Goal: Communication & Community: Ask a question

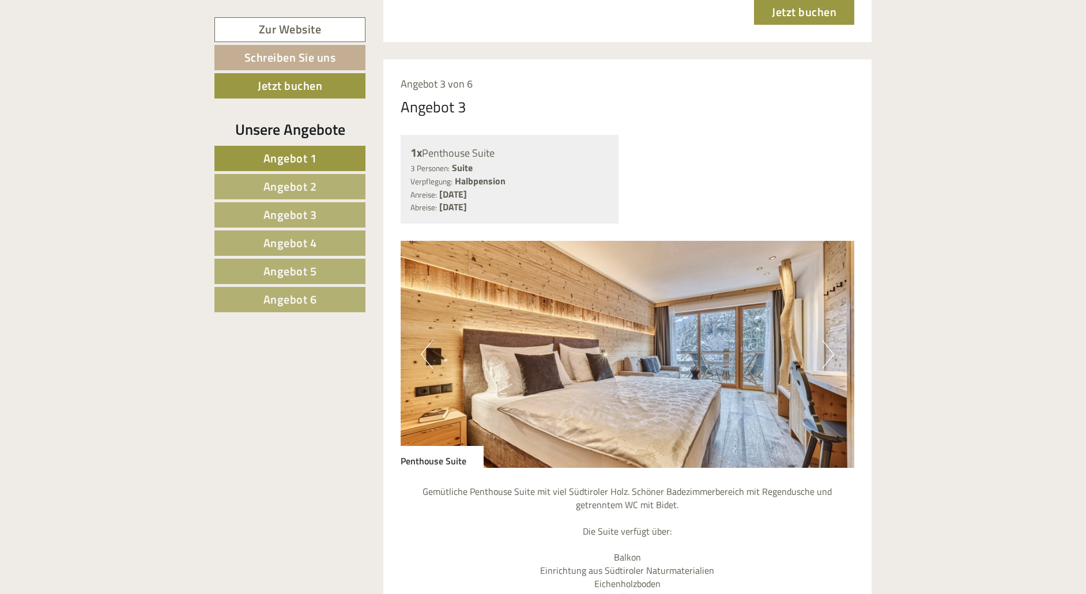
scroll to position [2888, 0]
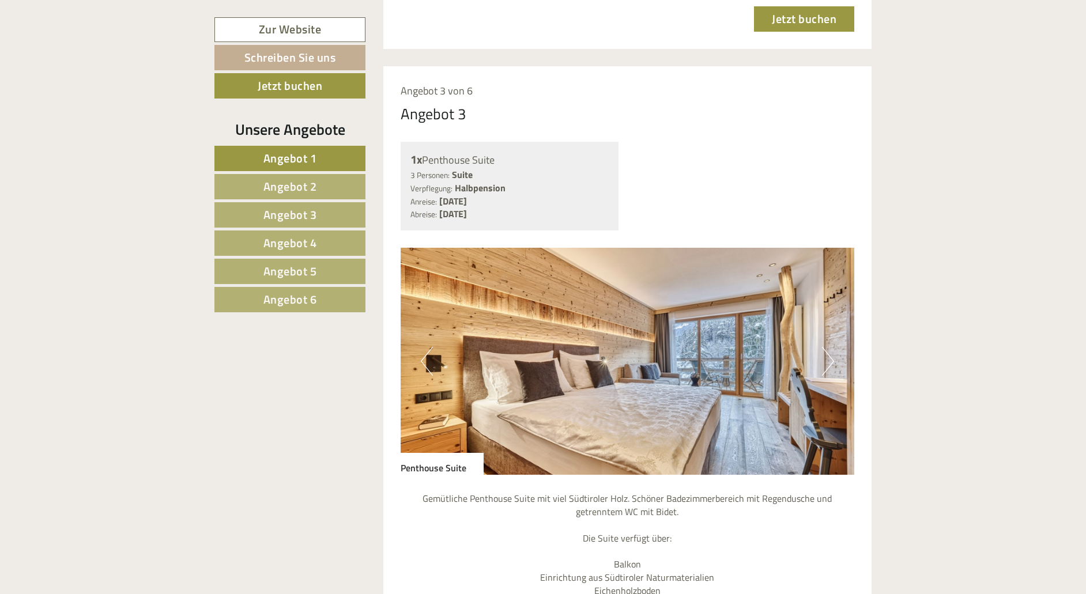
click at [822, 347] on button "Next" at bounding box center [828, 361] width 12 height 29
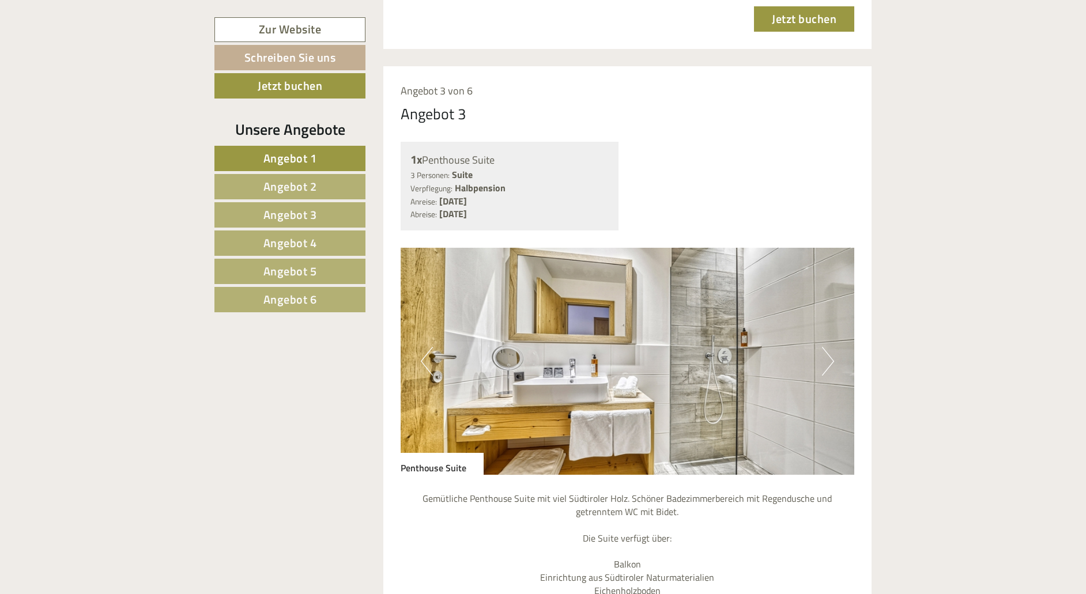
click at [827, 347] on button "Next" at bounding box center [828, 361] width 12 height 29
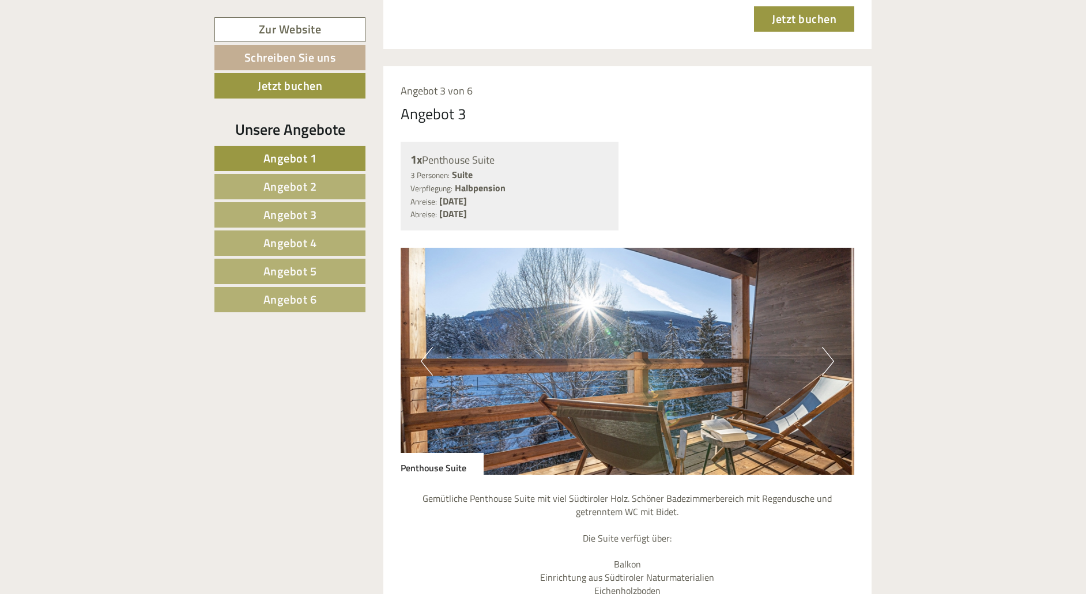
click at [827, 347] on button "Next" at bounding box center [828, 361] width 12 height 29
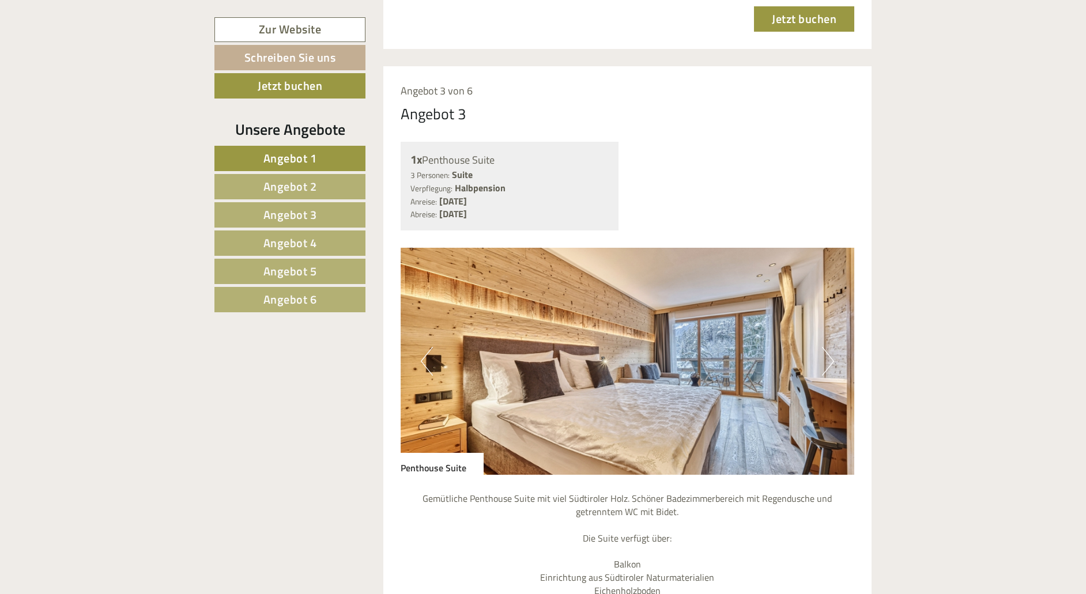
click at [827, 347] on button "Next" at bounding box center [828, 361] width 12 height 29
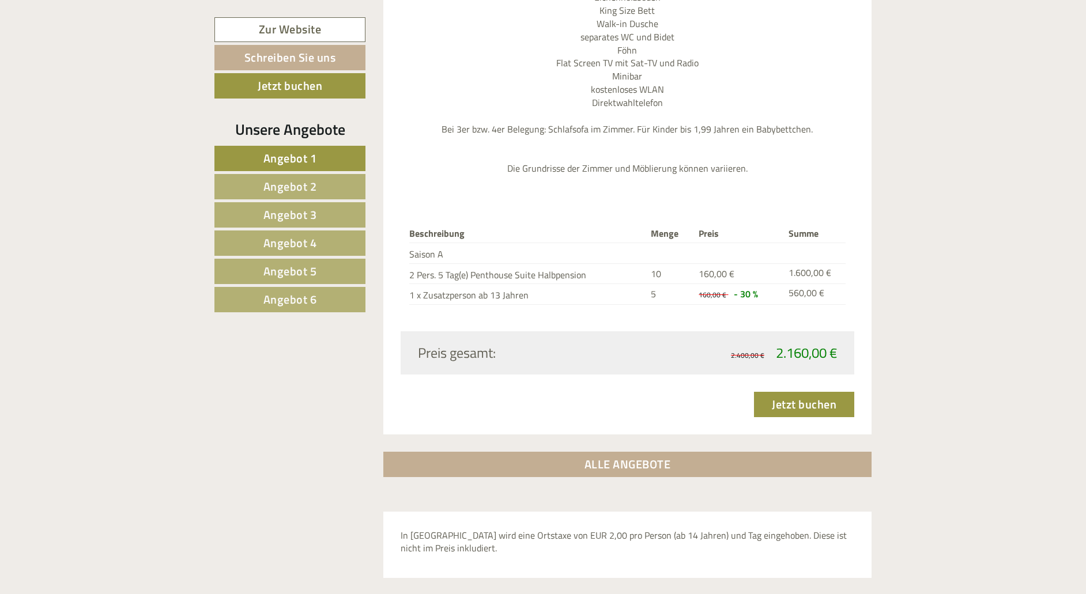
scroll to position [3419, 0]
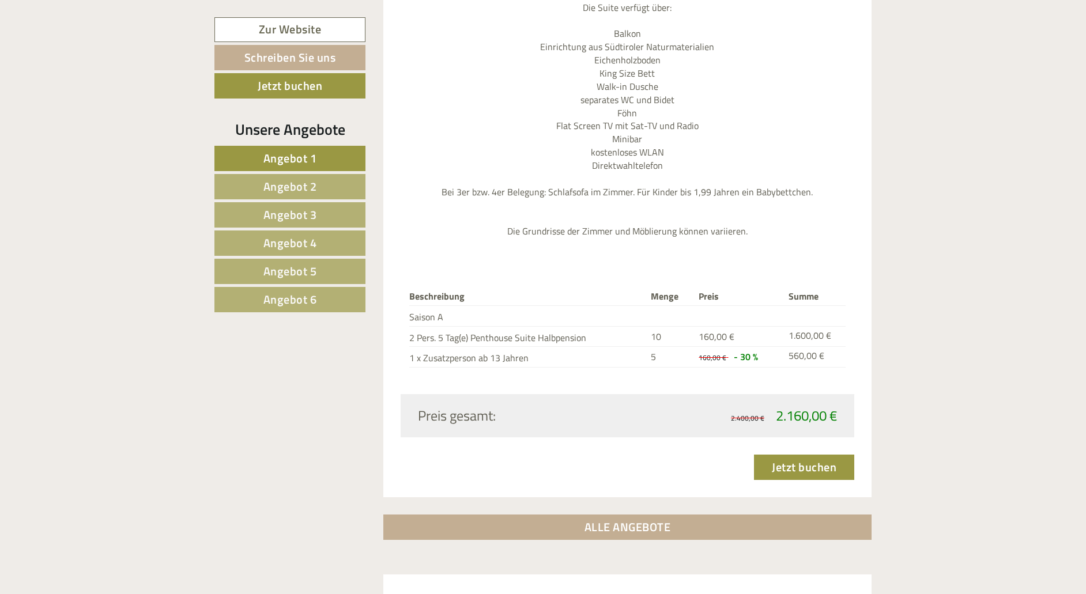
click at [274, 189] on span "Angebot 2" at bounding box center [291, 187] width 54 height 18
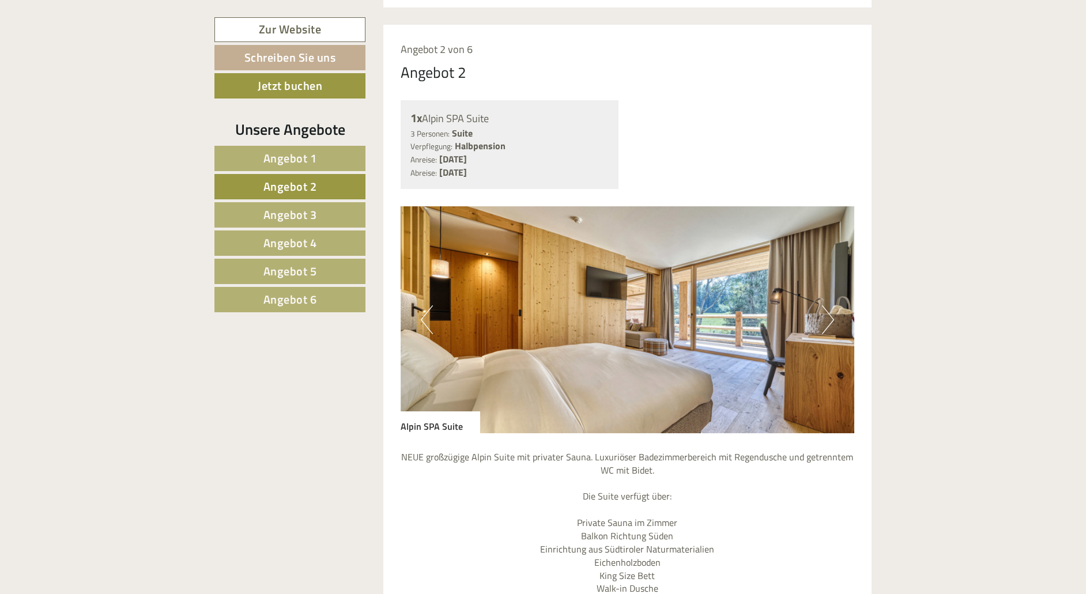
scroll to position [972, 1]
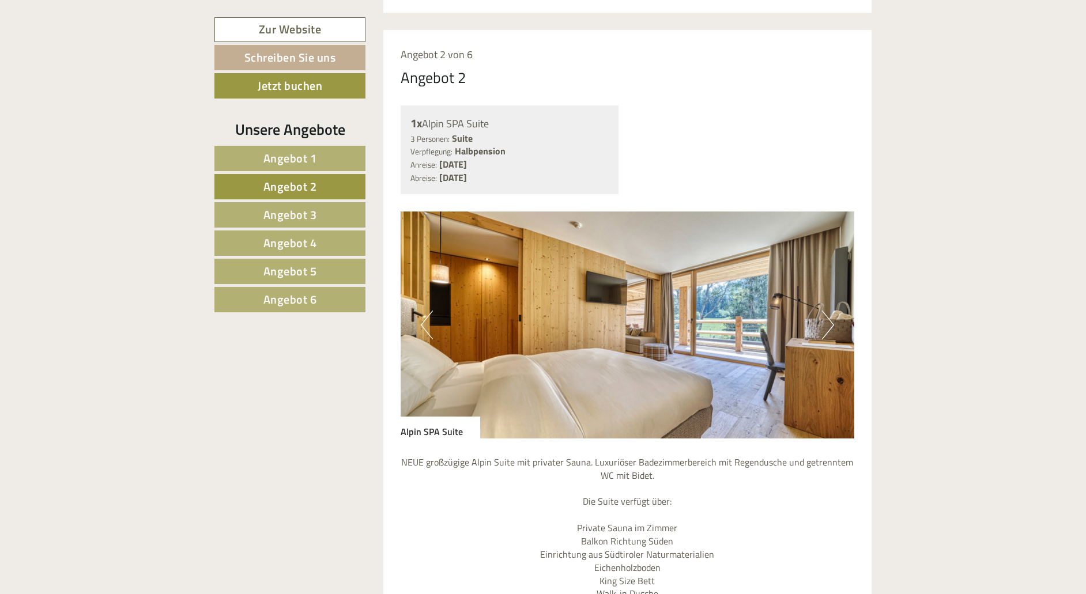
click at [300, 160] on span "Angebot 1" at bounding box center [291, 158] width 54 height 18
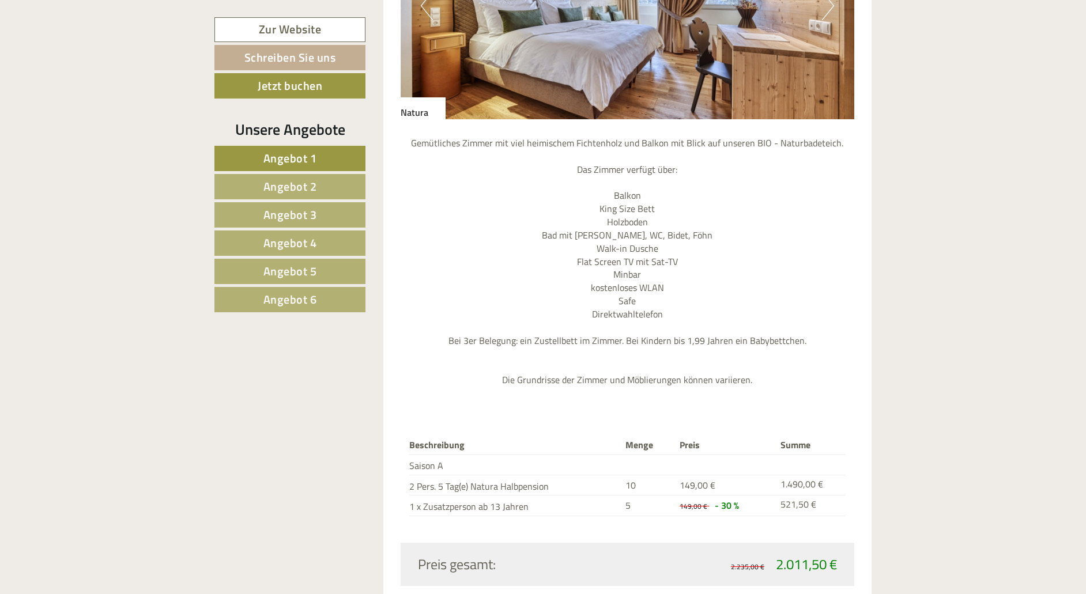
scroll to position [1288, 0]
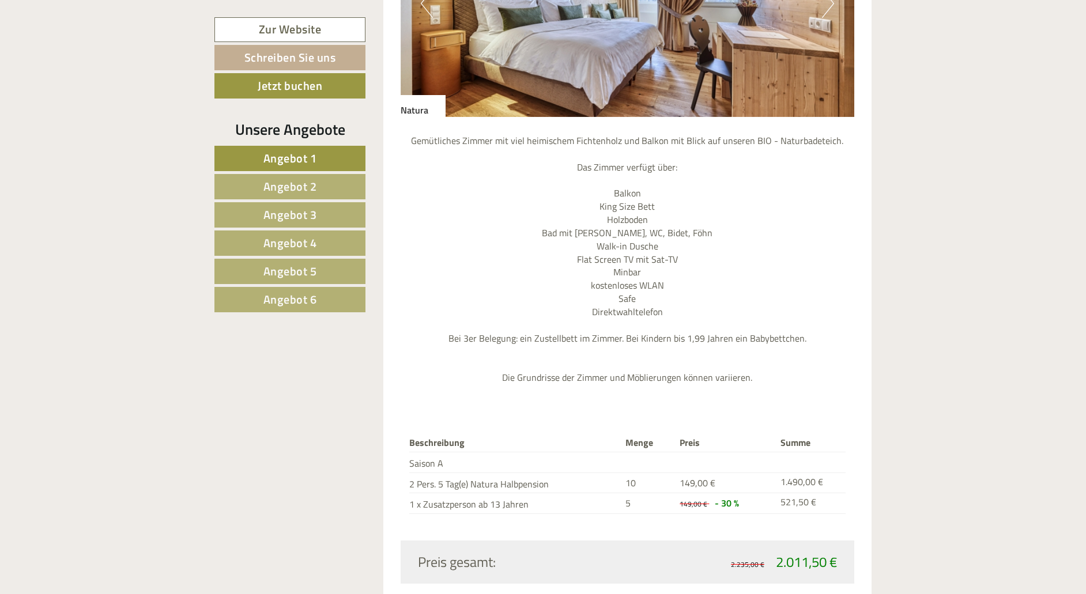
click at [276, 189] on span "Angebot 2" at bounding box center [291, 187] width 54 height 18
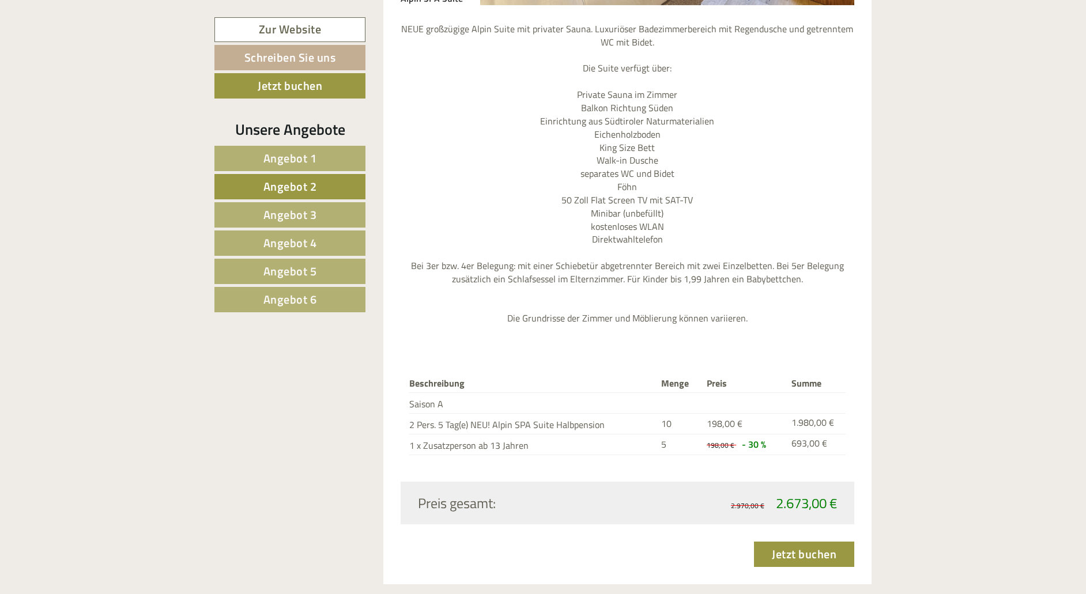
scroll to position [1399, 0]
click at [300, 214] on span "Angebot 3" at bounding box center [291, 215] width 54 height 18
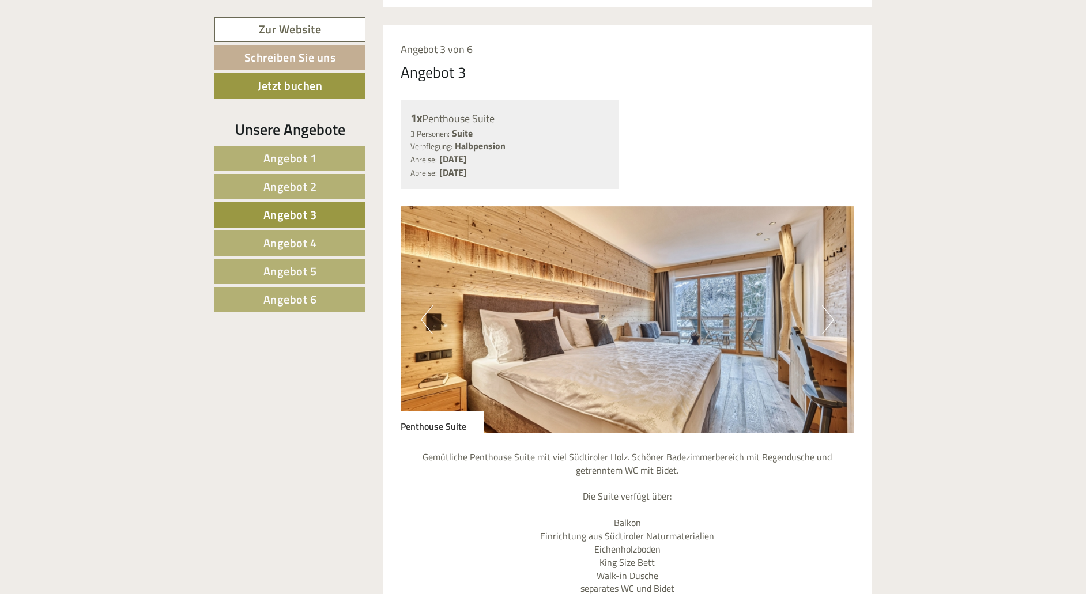
click at [300, 242] on span "Angebot 4" at bounding box center [291, 243] width 54 height 18
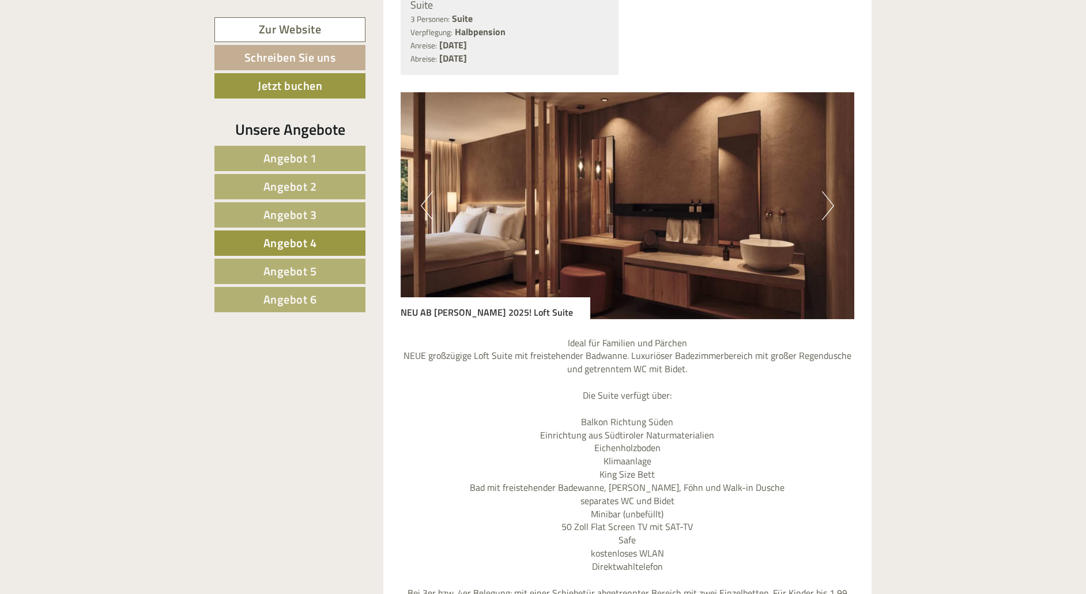
scroll to position [1100, 0]
click at [825, 192] on button "Next" at bounding box center [828, 206] width 12 height 29
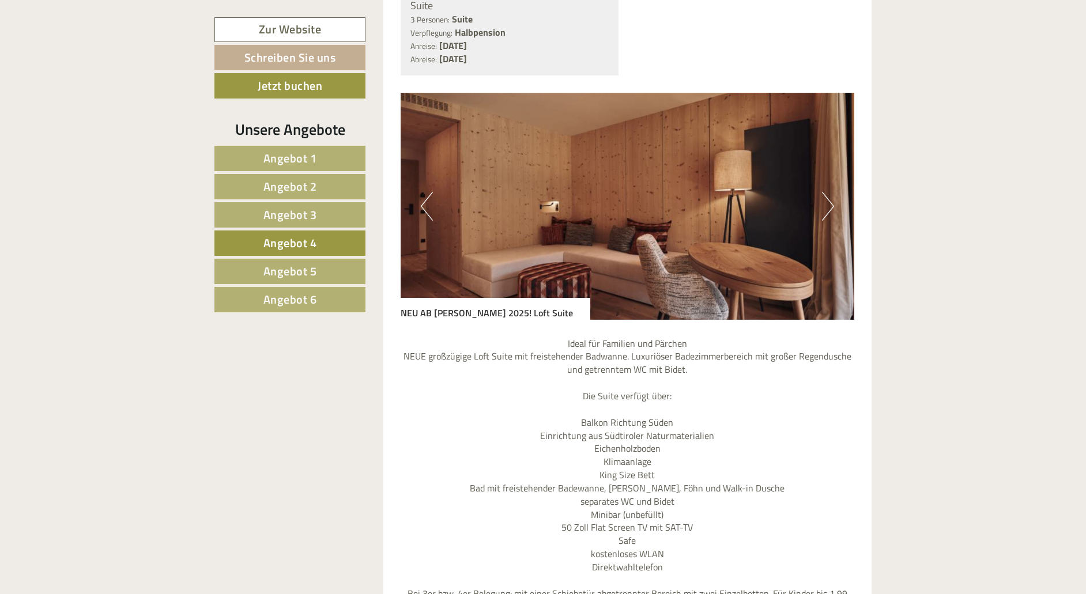
click at [825, 192] on button "Next" at bounding box center [828, 206] width 12 height 29
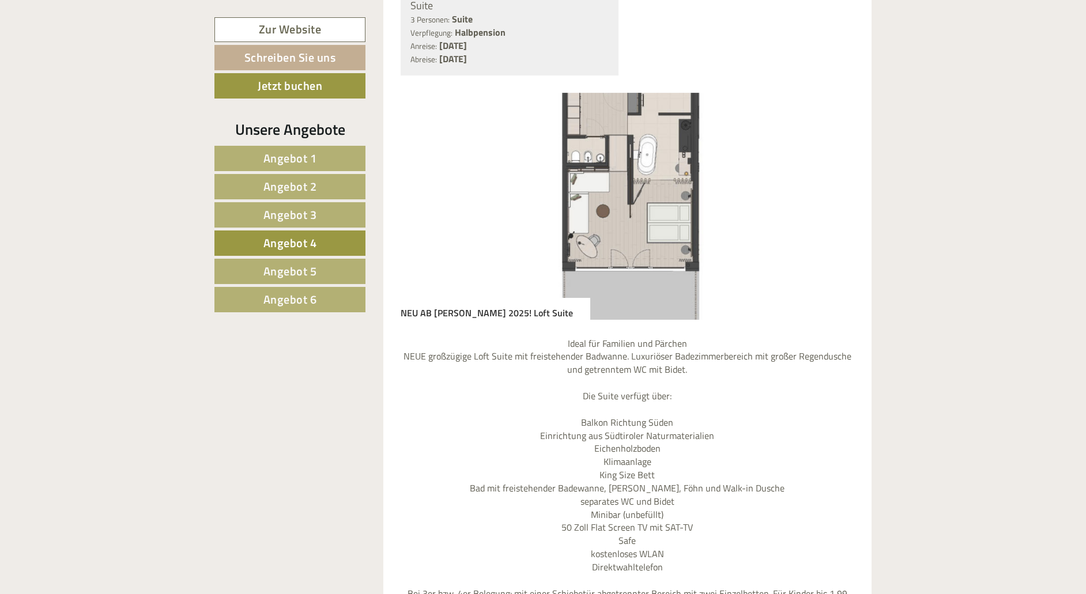
click at [282, 278] on span "Angebot 5" at bounding box center [291, 271] width 54 height 18
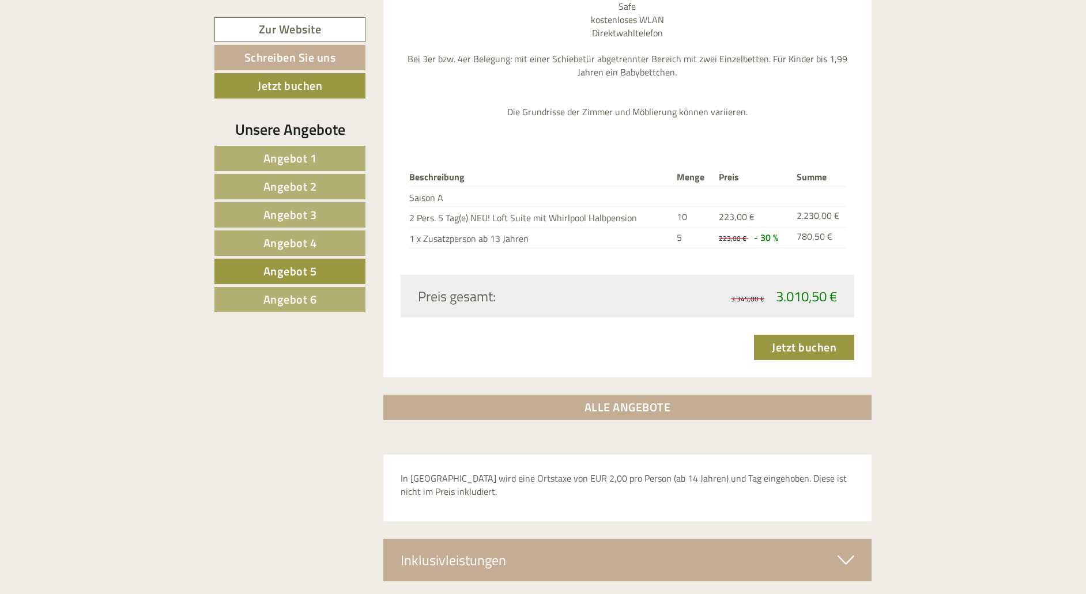
click at [310, 297] on span "Angebot 6" at bounding box center [291, 300] width 54 height 18
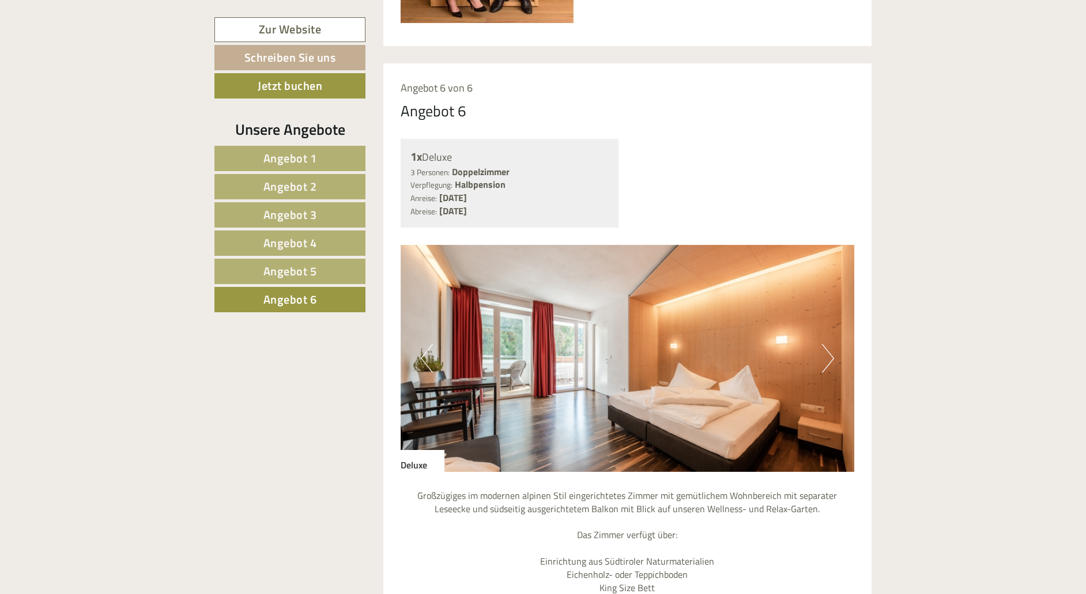
scroll to position [932, 0]
click at [835, 340] on img at bounding box center [628, 359] width 454 height 227
click at [828, 345] on button "Next" at bounding box center [828, 359] width 12 height 29
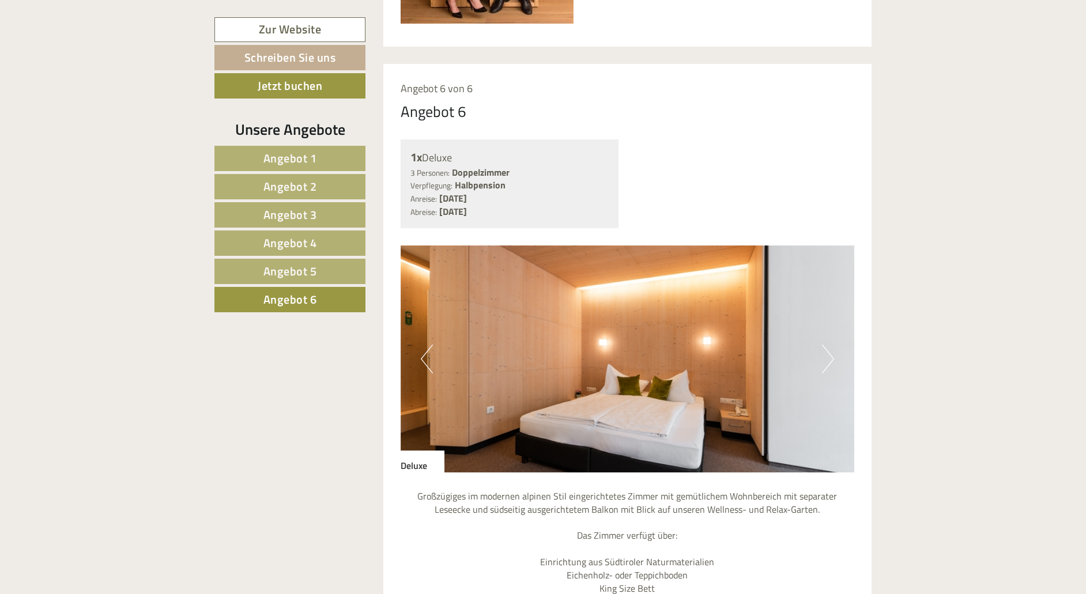
click at [828, 345] on button "Next" at bounding box center [828, 359] width 12 height 29
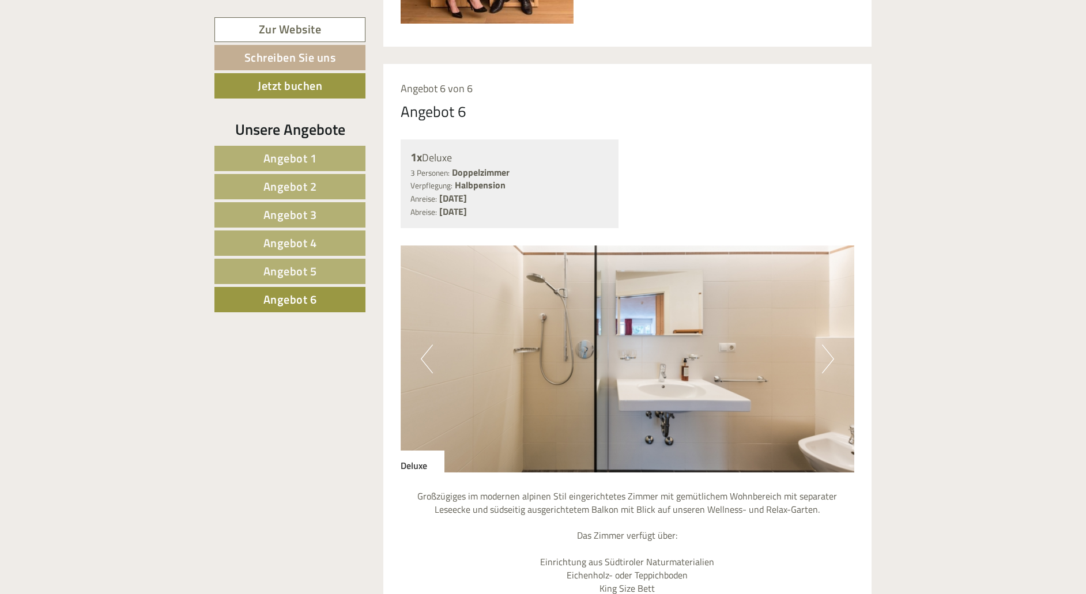
click at [828, 345] on button "Next" at bounding box center [828, 359] width 12 height 29
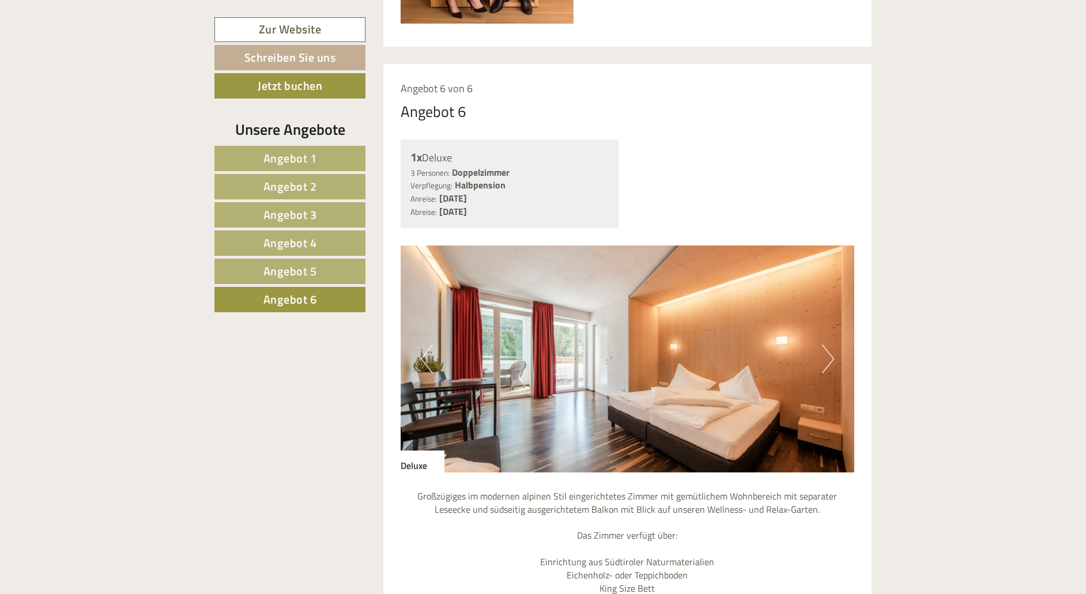
click at [828, 345] on button "Next" at bounding box center [828, 359] width 12 height 29
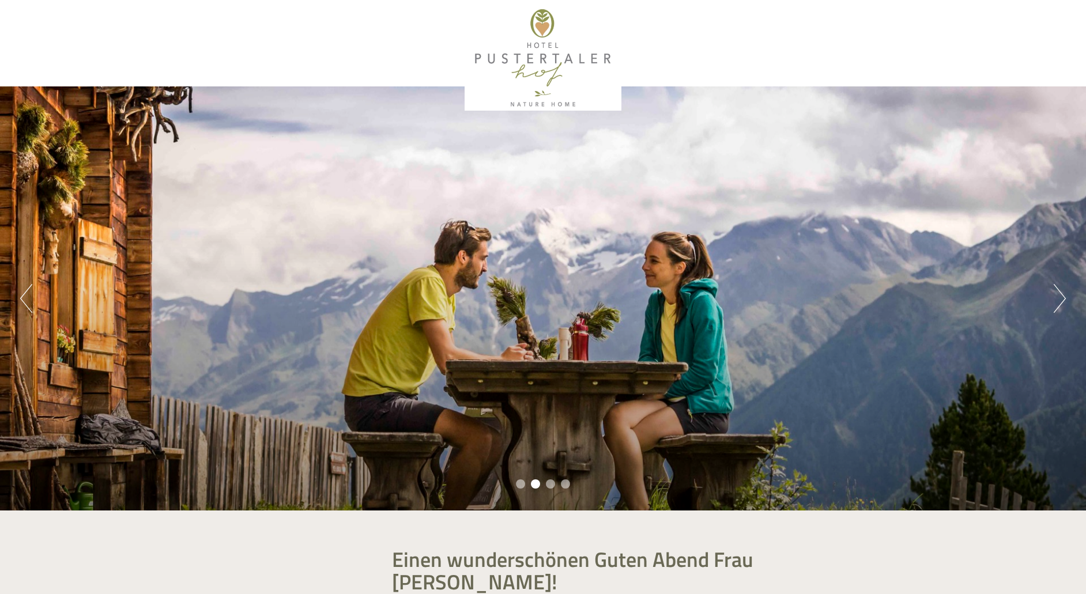
scroll to position [0, 0]
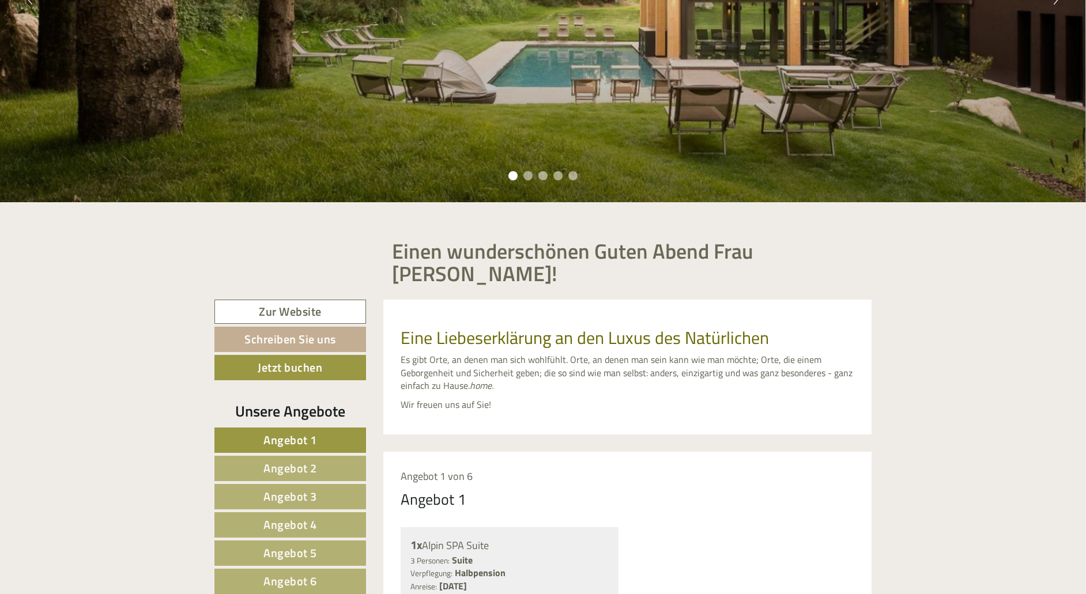
scroll to position [309, 0]
click at [303, 326] on link "Schreiben Sie uns" at bounding box center [290, 338] width 152 height 25
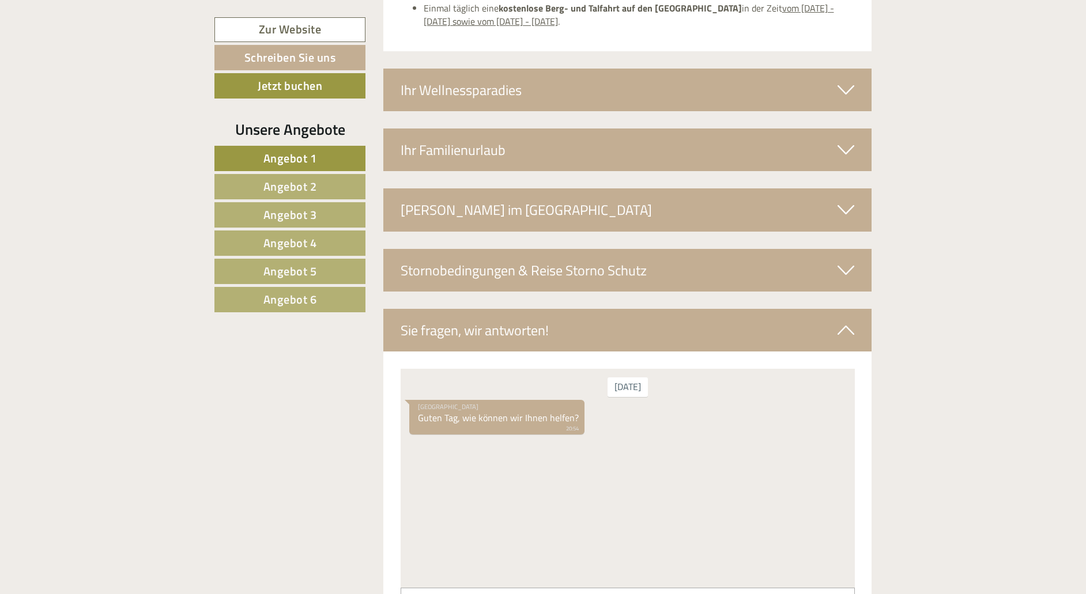
scroll to position [4285, 0]
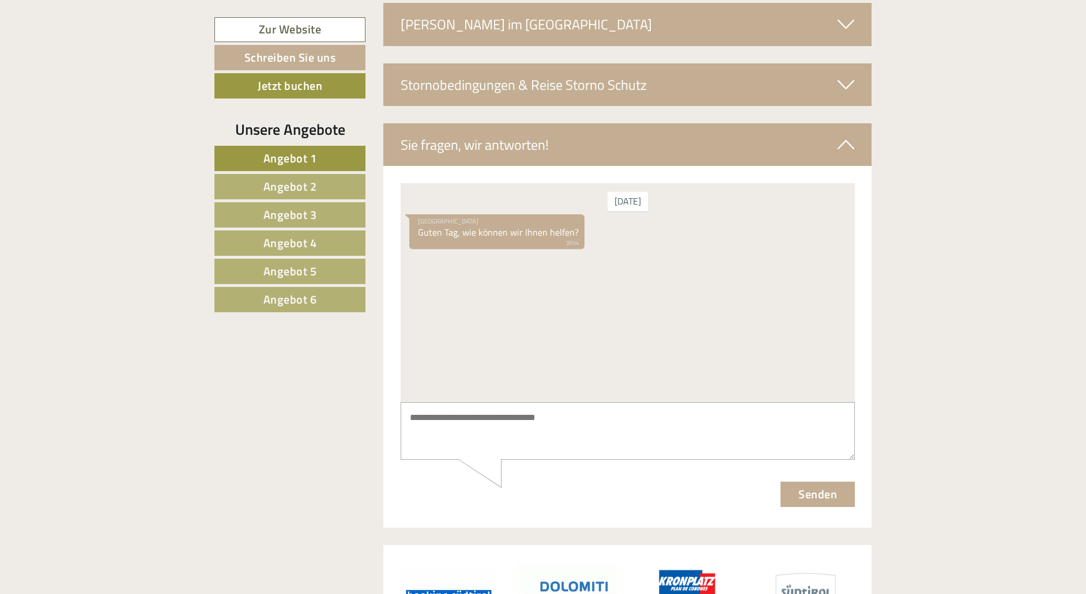
click at [458, 239] on small "20:54" at bounding box center [497, 243] width 161 height 8
click at [559, 250] on div "Hotel Pustertalerhof Guten Tag, wie können wir Ihnen helfen? 20:54" at bounding box center [627, 233] width 437 height 38
click at [493, 254] on div "Samstag Hotel Pustertalerhof Guten Tag, wie können wir Ihnen helfen? 20:54" at bounding box center [627, 292] width 454 height 219
click at [447, 419] on textarea at bounding box center [627, 431] width 454 height 58
type textarea "*"
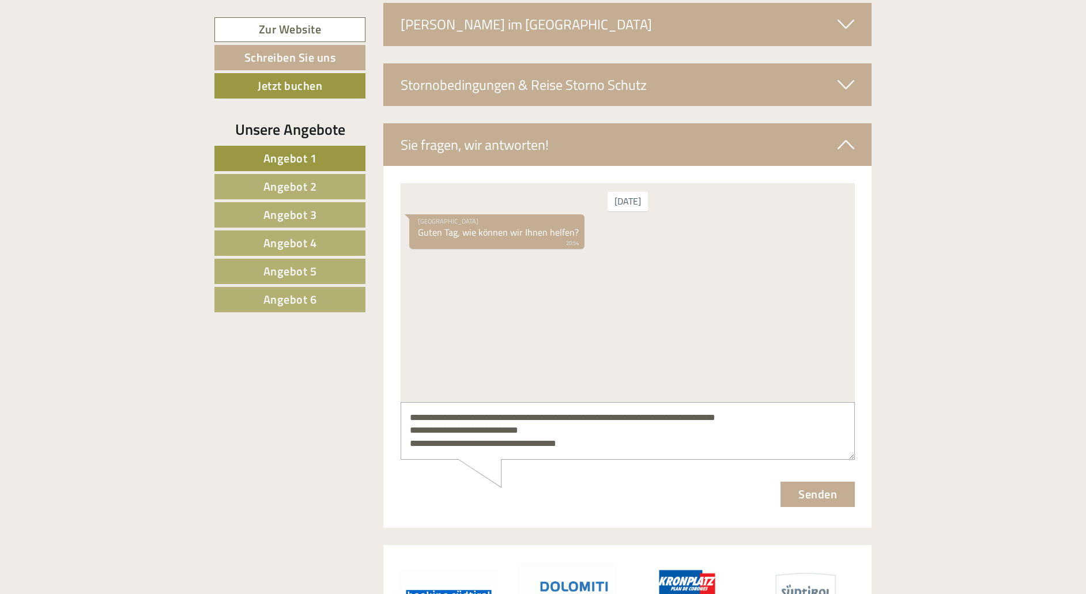
click at [522, 433] on textarea "**********" at bounding box center [627, 431] width 454 height 58
type textarea "**********"
click at [829, 495] on button "Senden" at bounding box center [817, 494] width 74 height 25
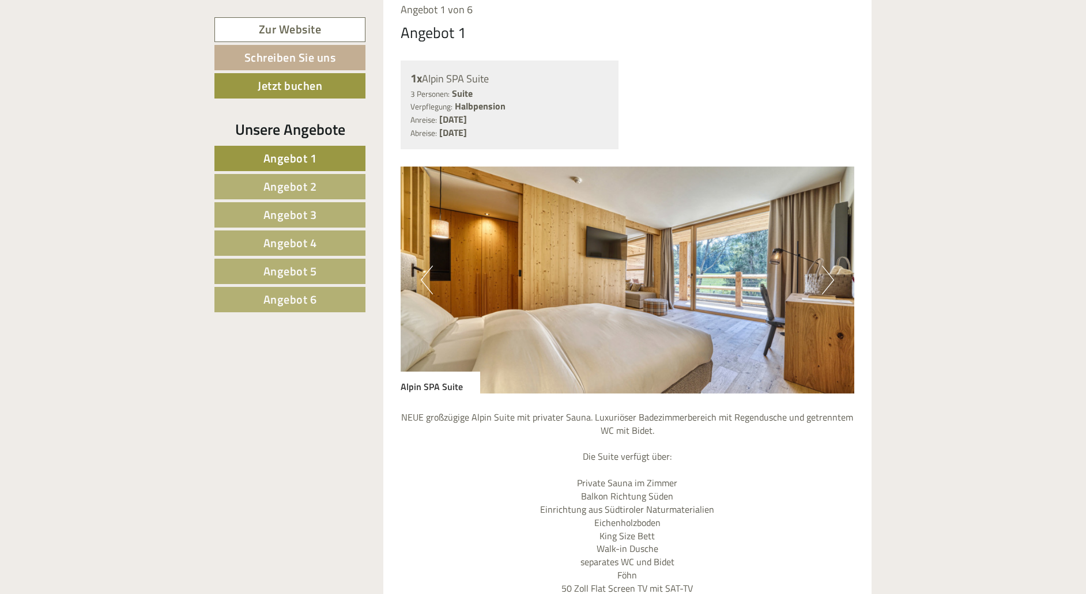
scroll to position [793, 0]
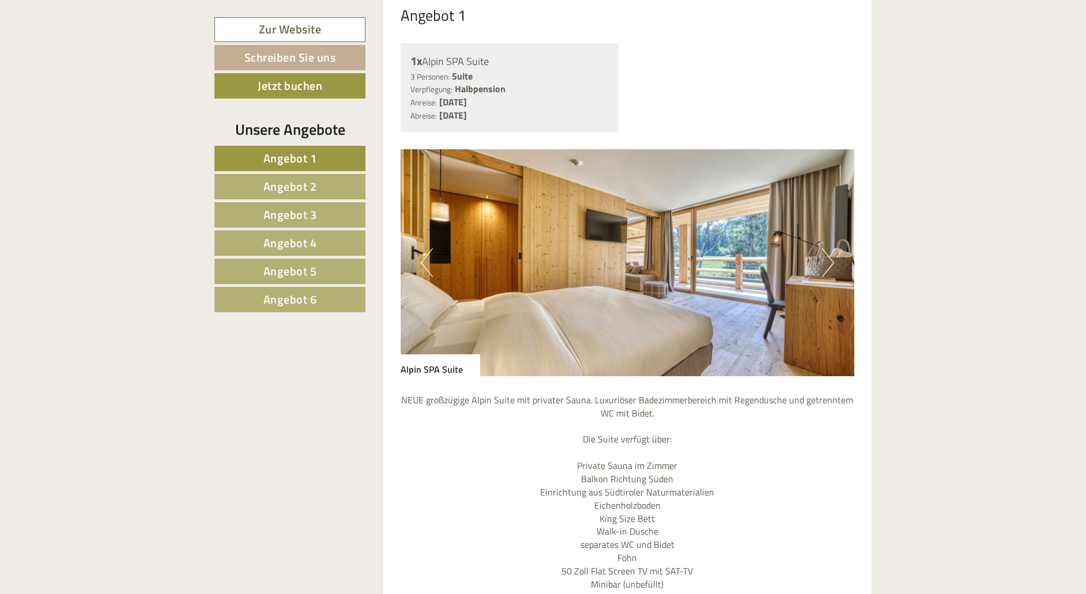
click at [660, 314] on img at bounding box center [628, 262] width 454 height 227
click at [849, 249] on img at bounding box center [628, 262] width 454 height 227
click at [299, 183] on span "Angebot 2" at bounding box center [291, 187] width 54 height 18
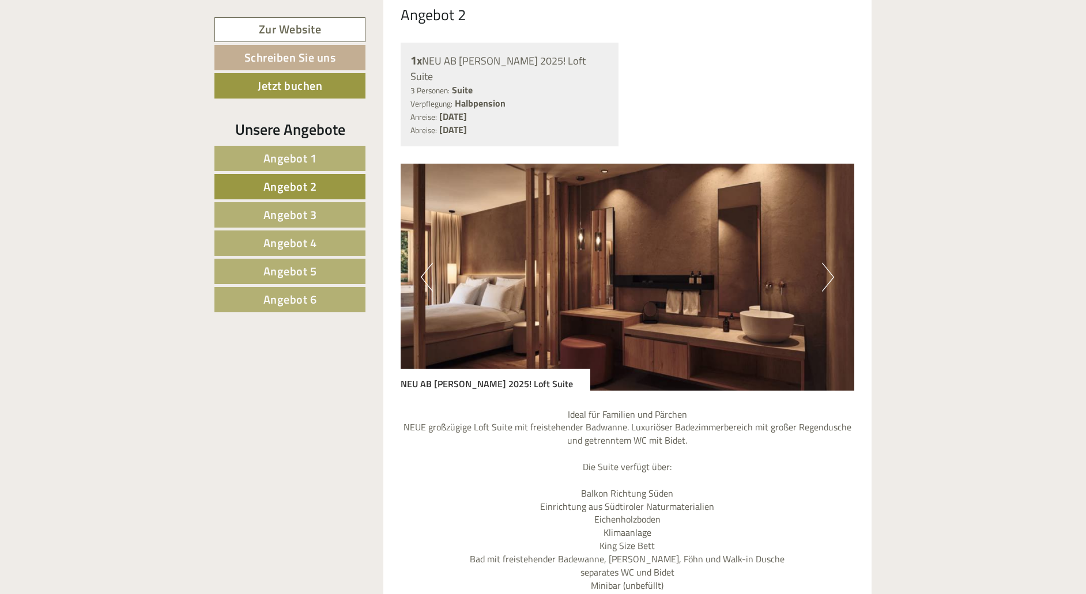
scroll to position [736, 0]
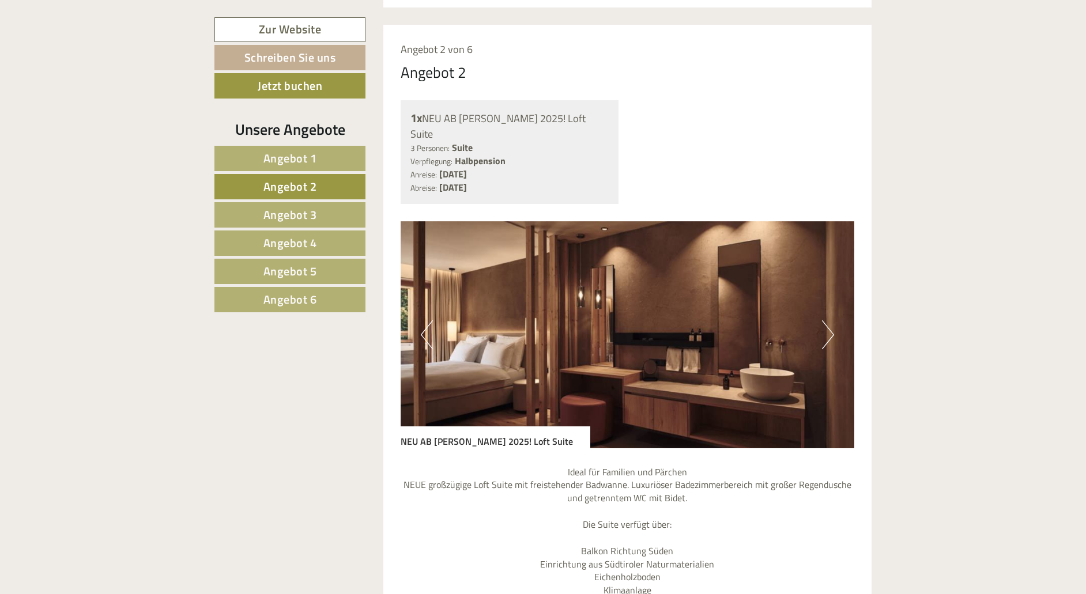
click at [308, 163] on span "Angebot 1" at bounding box center [291, 158] width 54 height 18
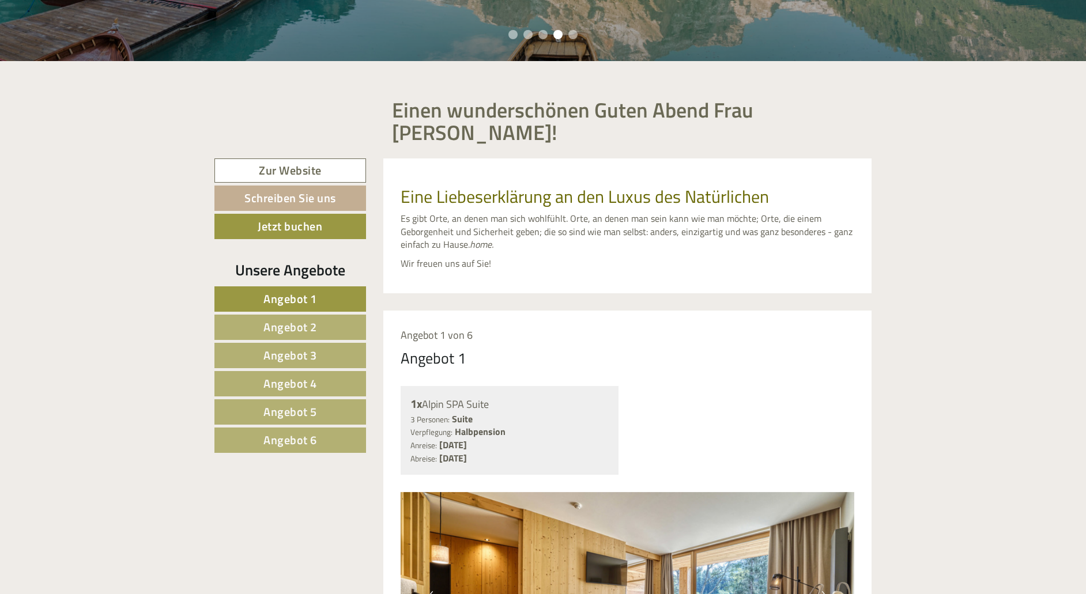
scroll to position [498, 0]
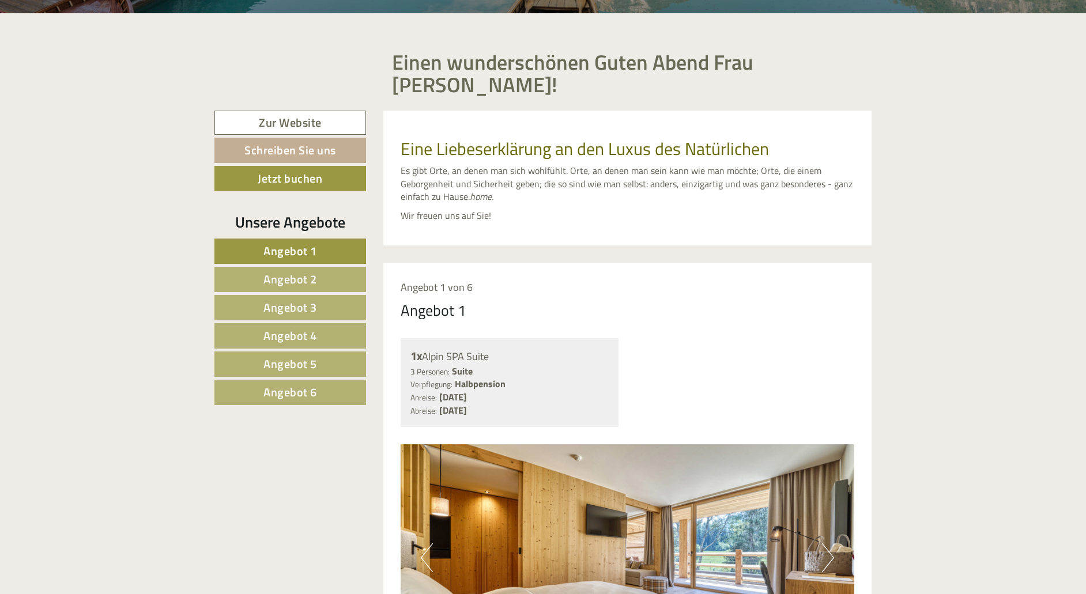
click at [313, 242] on span "Angebot 1" at bounding box center [291, 251] width 54 height 18
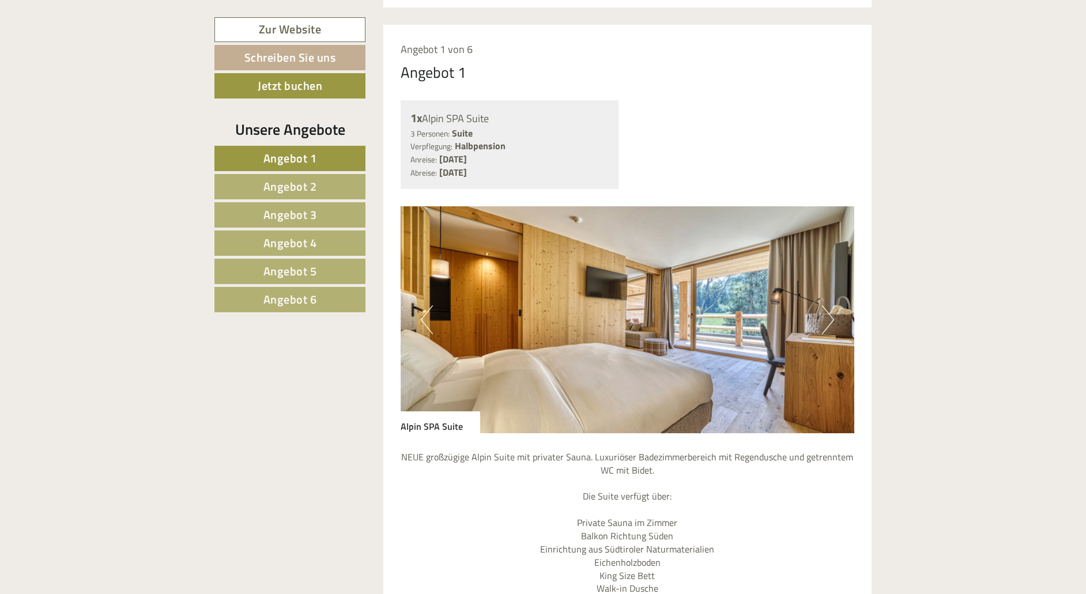
click at [331, 155] on link "Angebot 1" at bounding box center [289, 158] width 151 height 25
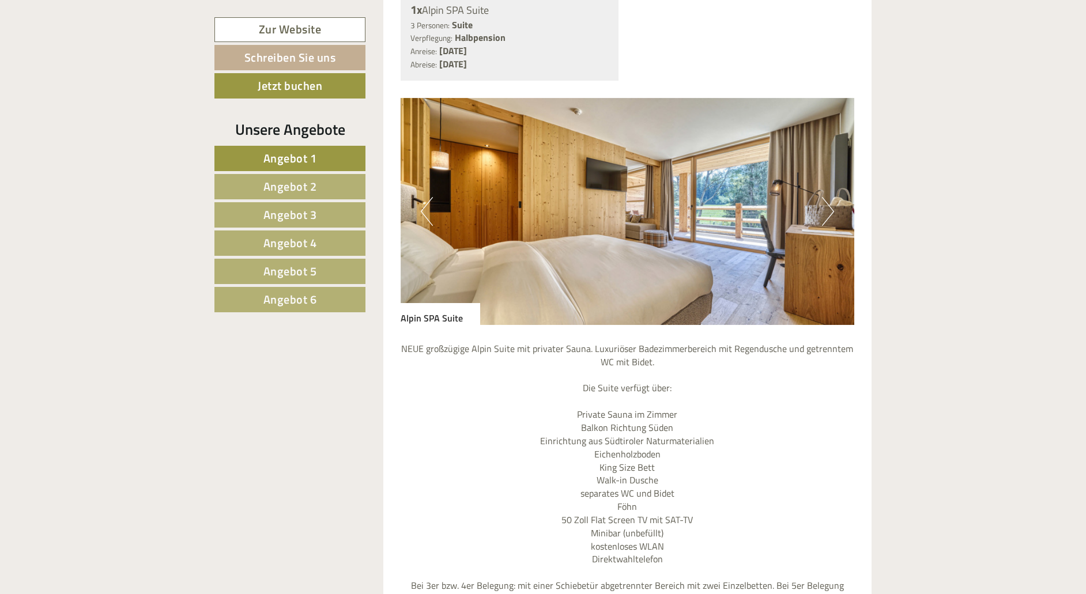
scroll to position [845, 0]
click at [333, 182] on link "Angebot 2" at bounding box center [289, 186] width 151 height 25
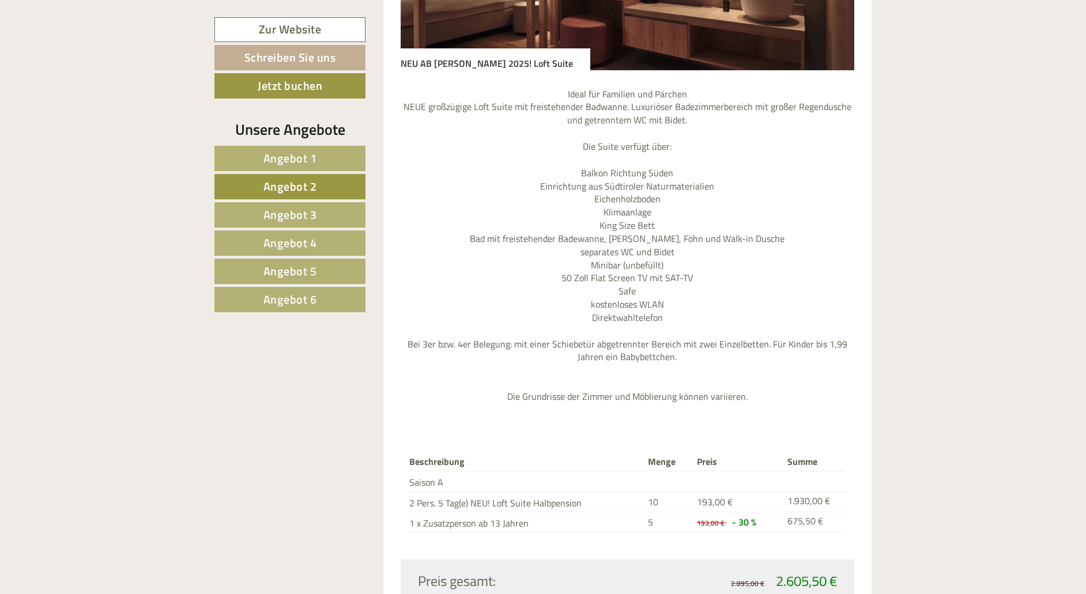
scroll to position [1119, 0]
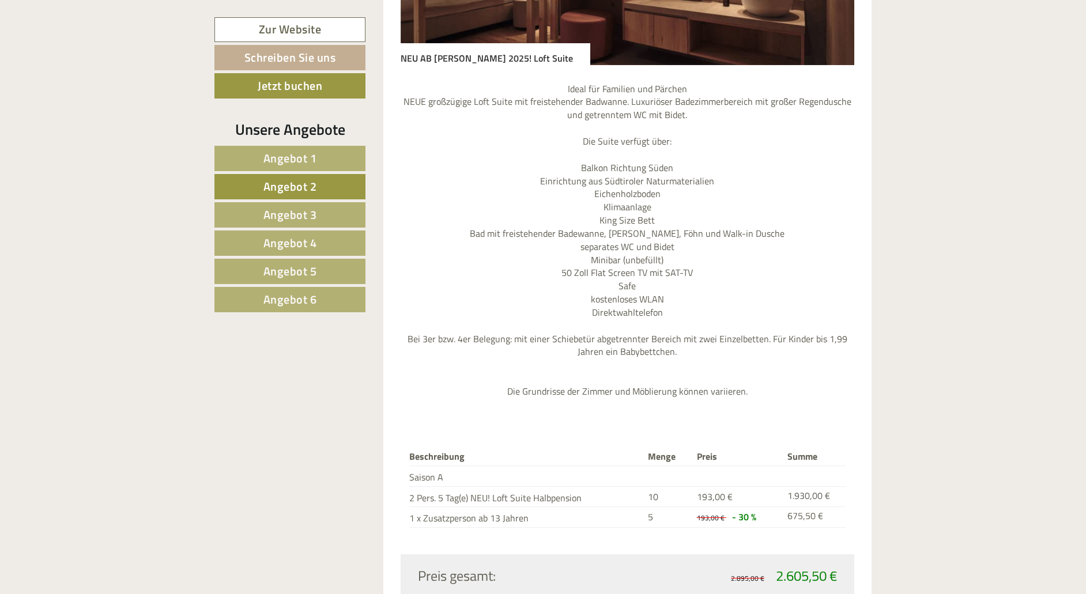
click at [323, 159] on link "Angebot 1" at bounding box center [289, 158] width 151 height 25
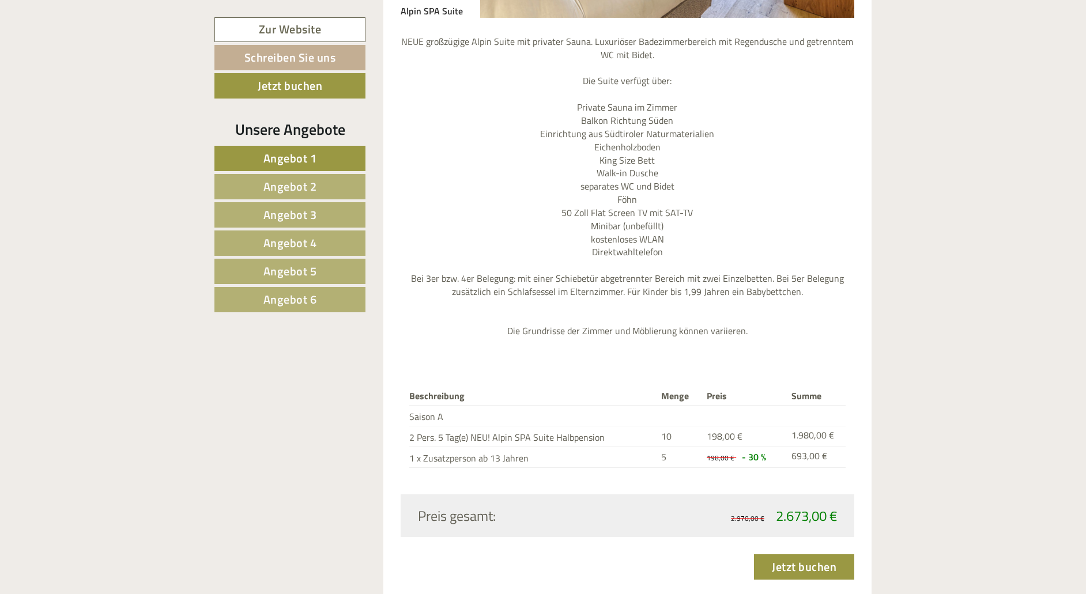
scroll to position [1153, 0]
click at [281, 187] on span "Angebot 2" at bounding box center [291, 187] width 54 height 18
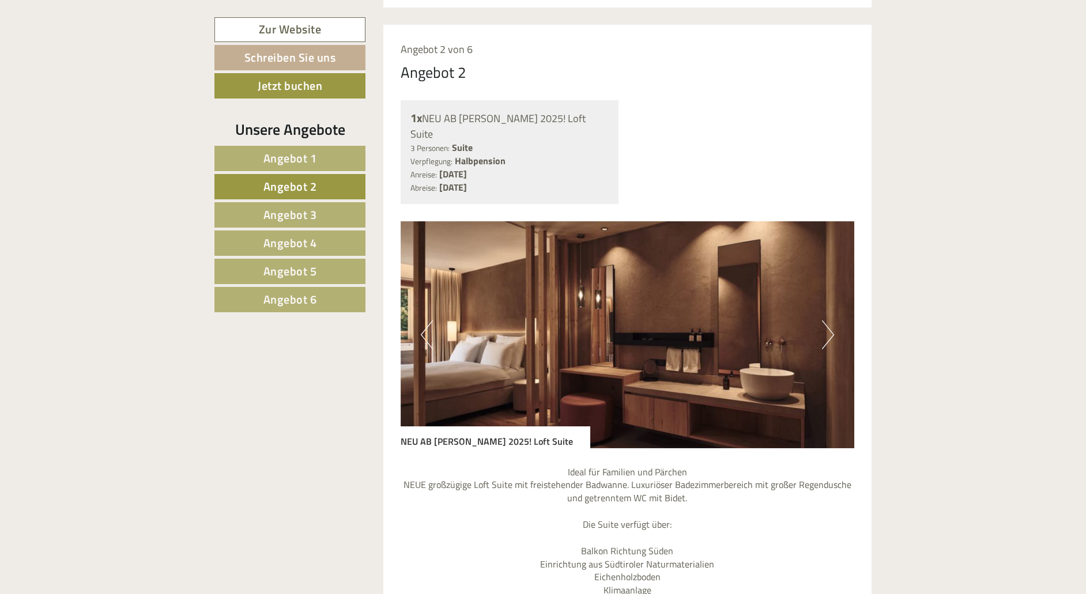
click at [285, 214] on span "Angebot 3" at bounding box center [291, 215] width 54 height 18
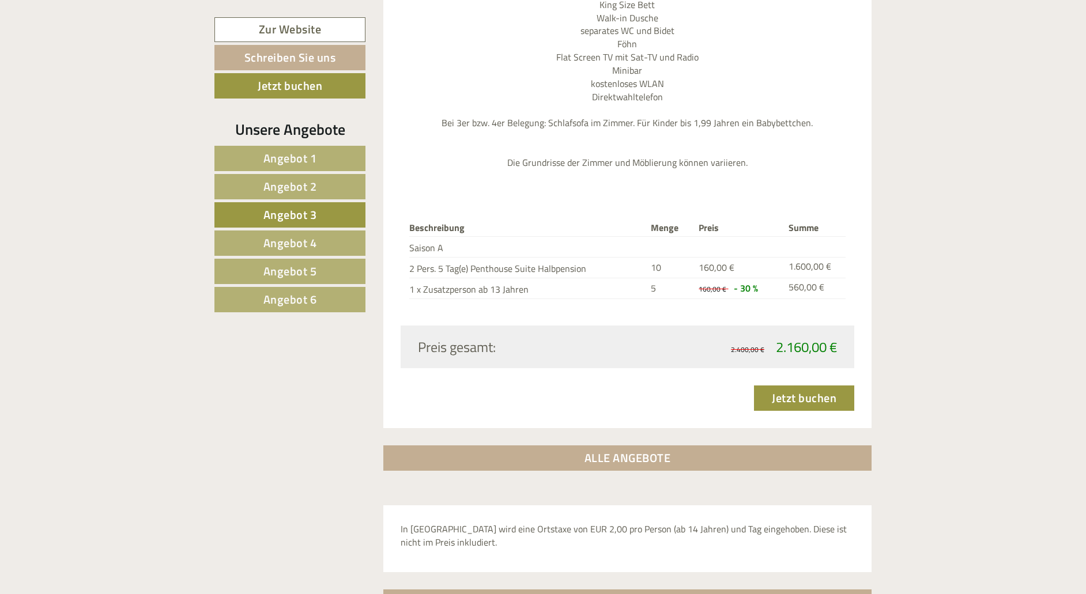
scroll to position [1295, 0]
click at [314, 243] on span "Angebot 4" at bounding box center [291, 243] width 54 height 18
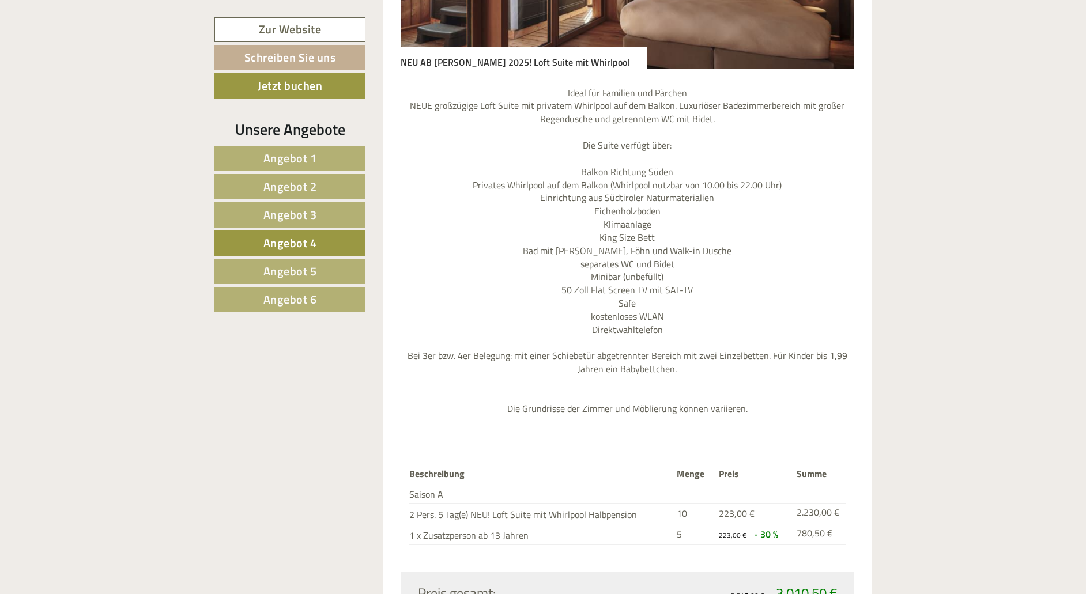
scroll to position [1116, 0]
click at [305, 273] on span "Angebot 5" at bounding box center [291, 271] width 54 height 18
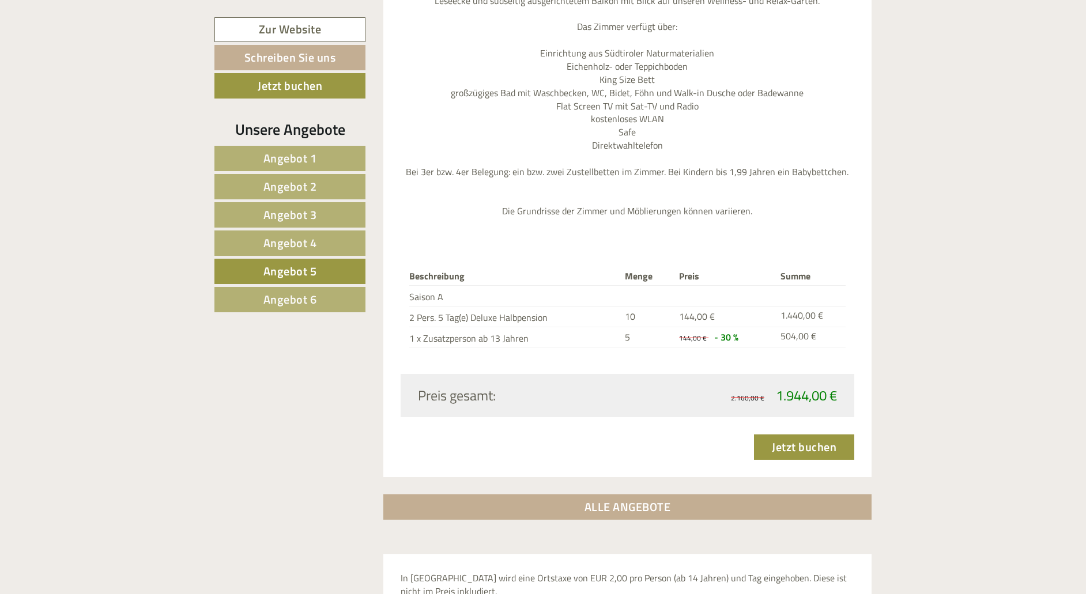
scroll to position [1209, 0]
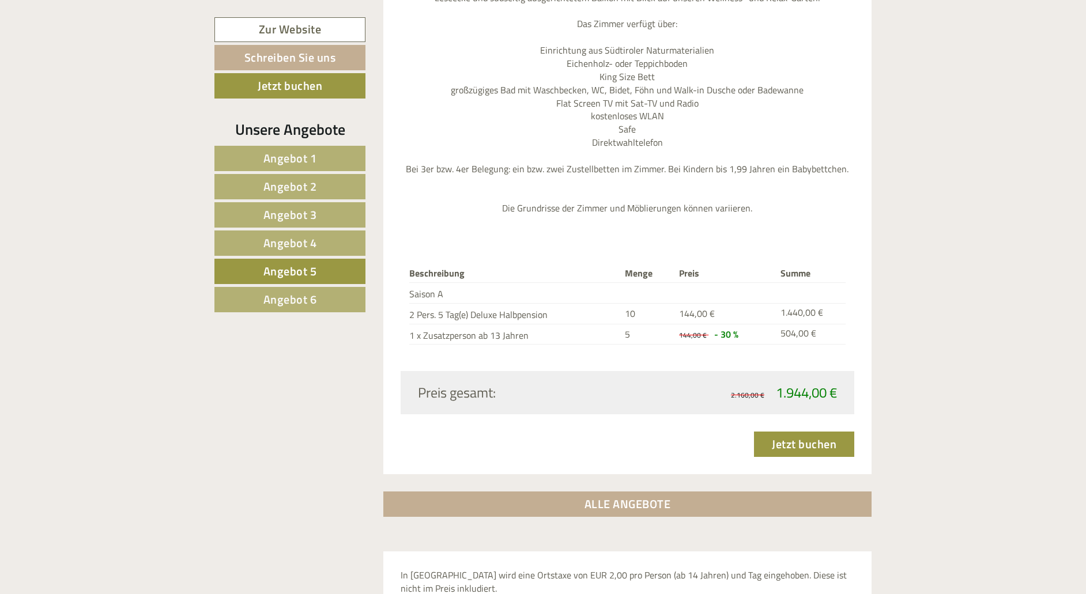
click at [314, 300] on span "Angebot 6" at bounding box center [291, 300] width 54 height 18
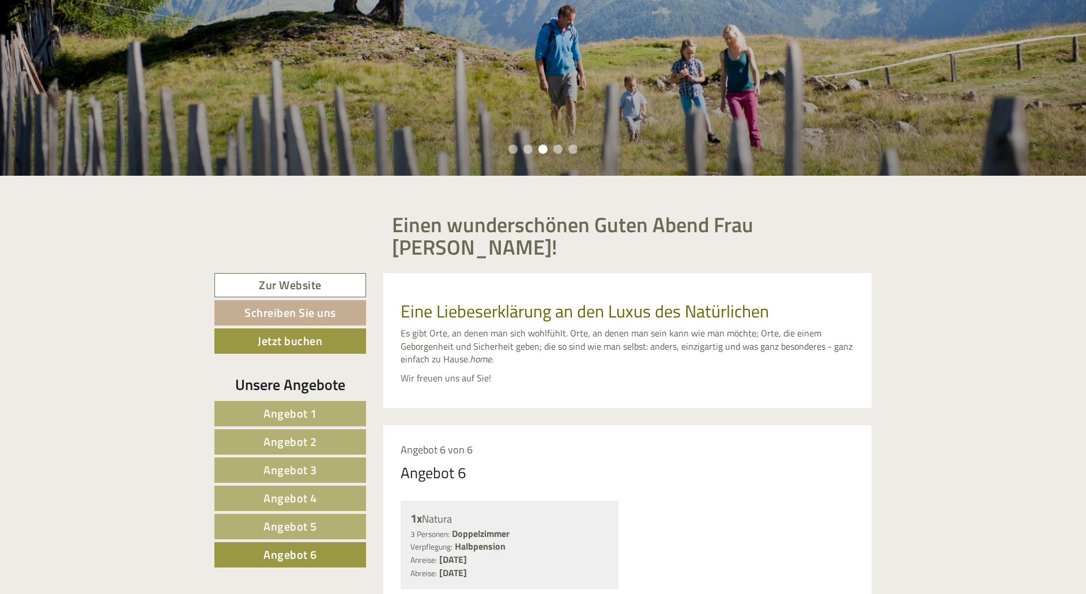
scroll to position [337, 0]
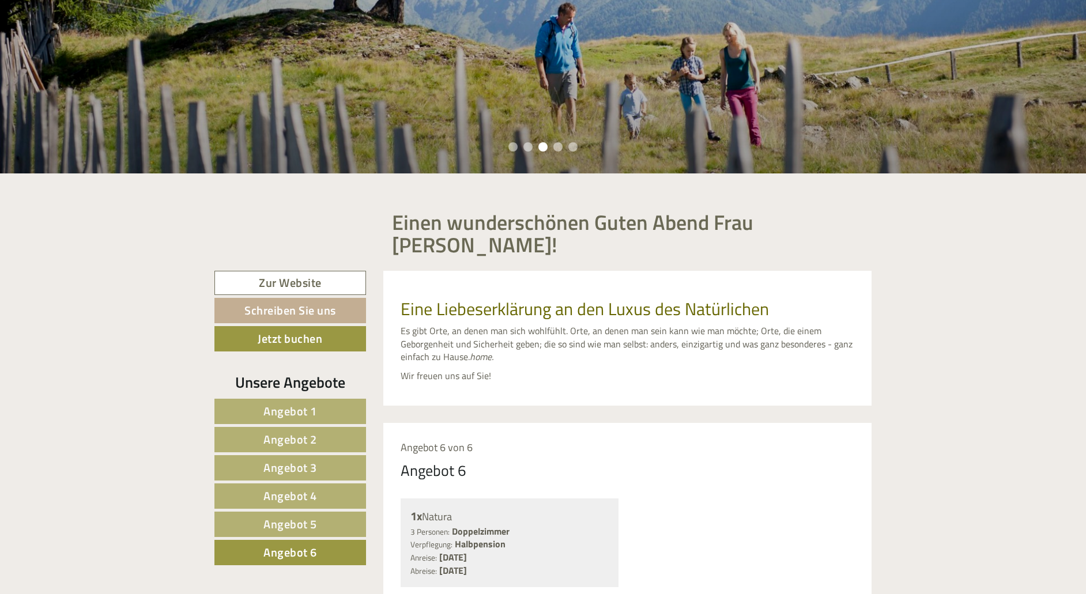
click at [287, 271] on link "Zur Website" at bounding box center [290, 283] width 152 height 25
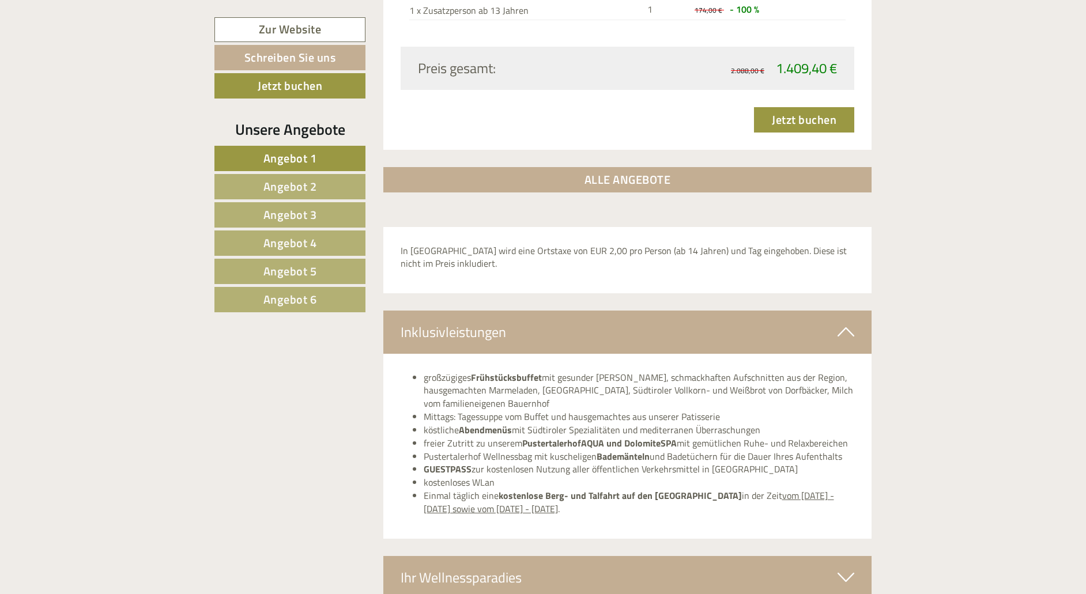
scroll to position [3717, 0]
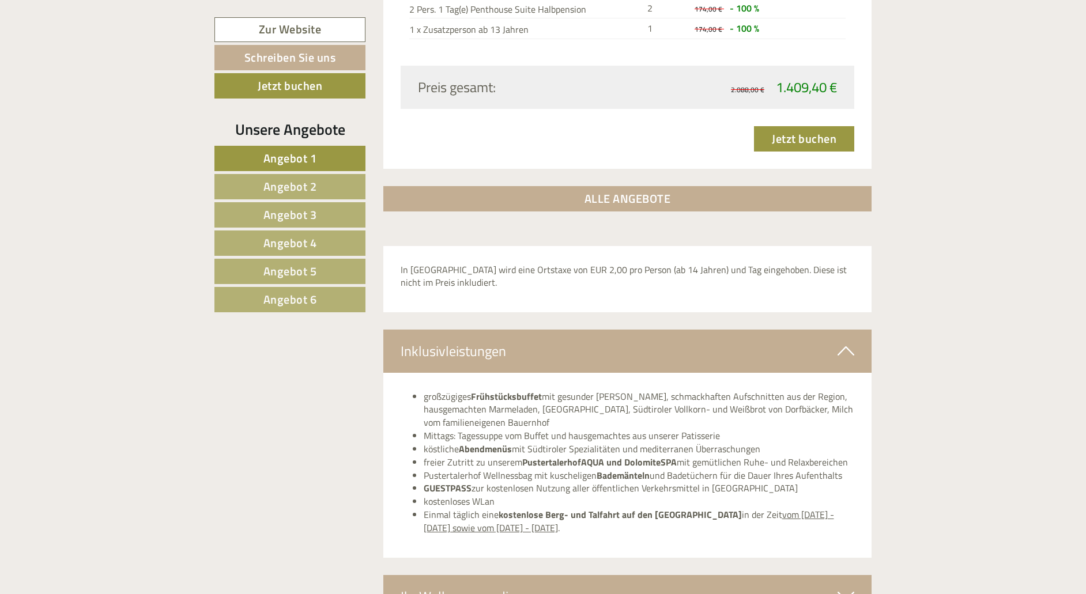
click at [308, 183] on span "Angebot 2" at bounding box center [291, 187] width 54 height 18
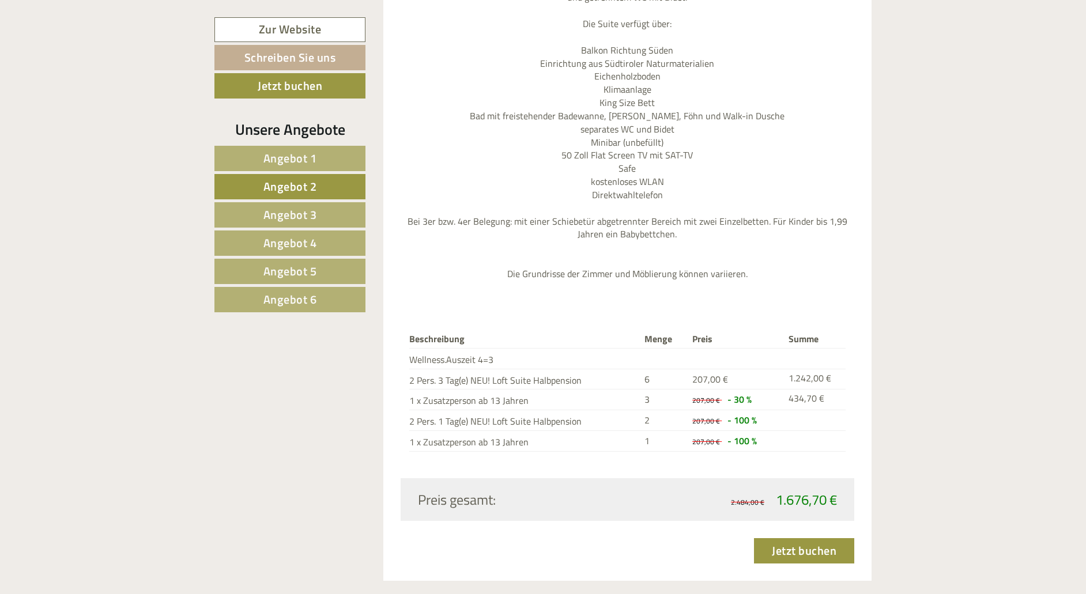
scroll to position [1237, 0]
click at [322, 210] on link "Angebot 3" at bounding box center [289, 214] width 151 height 25
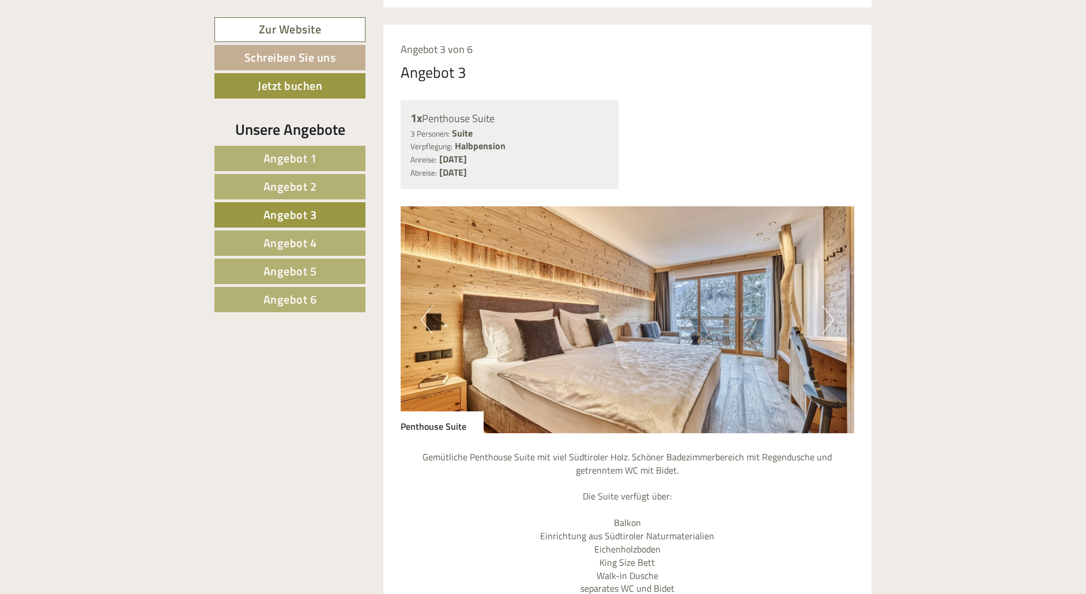
click at [317, 242] on link "Angebot 4" at bounding box center [289, 243] width 151 height 25
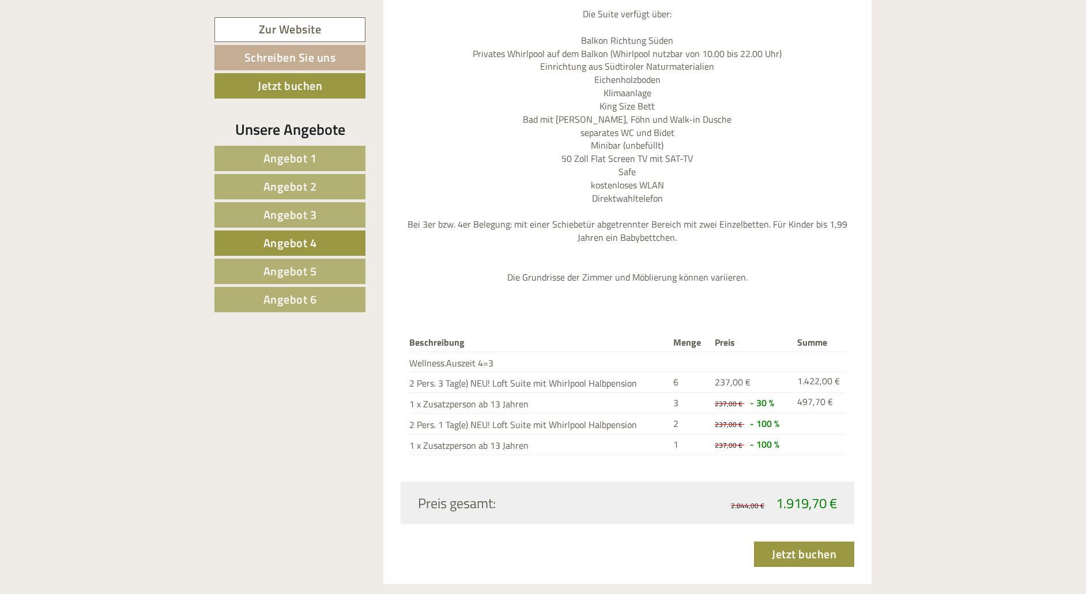
scroll to position [1247, 0]
click at [306, 274] on span "Angebot 5" at bounding box center [291, 271] width 54 height 18
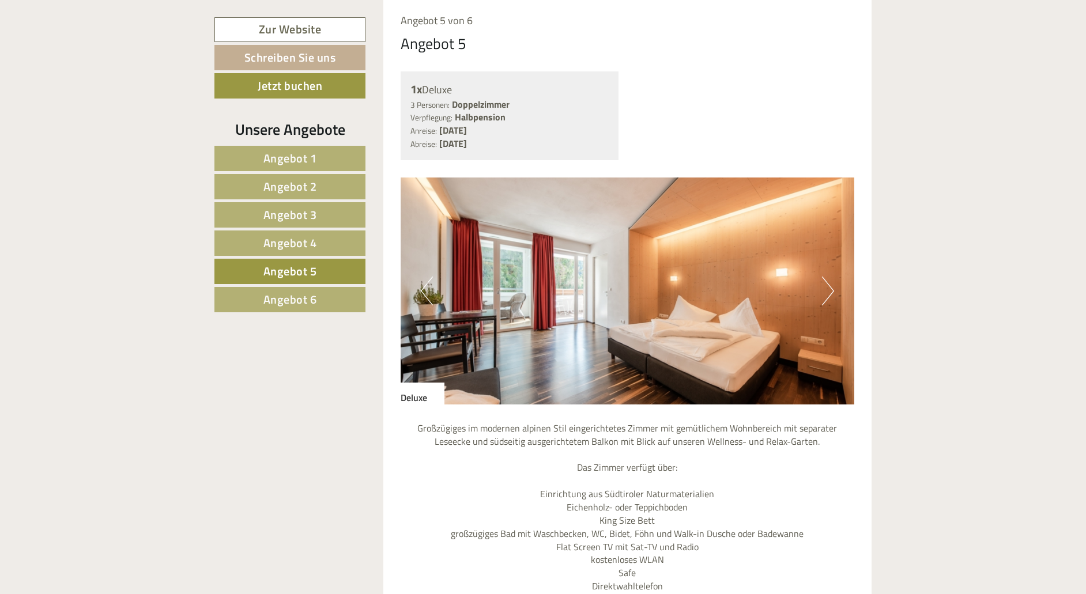
click at [299, 299] on span "Angebot 6" at bounding box center [291, 300] width 54 height 18
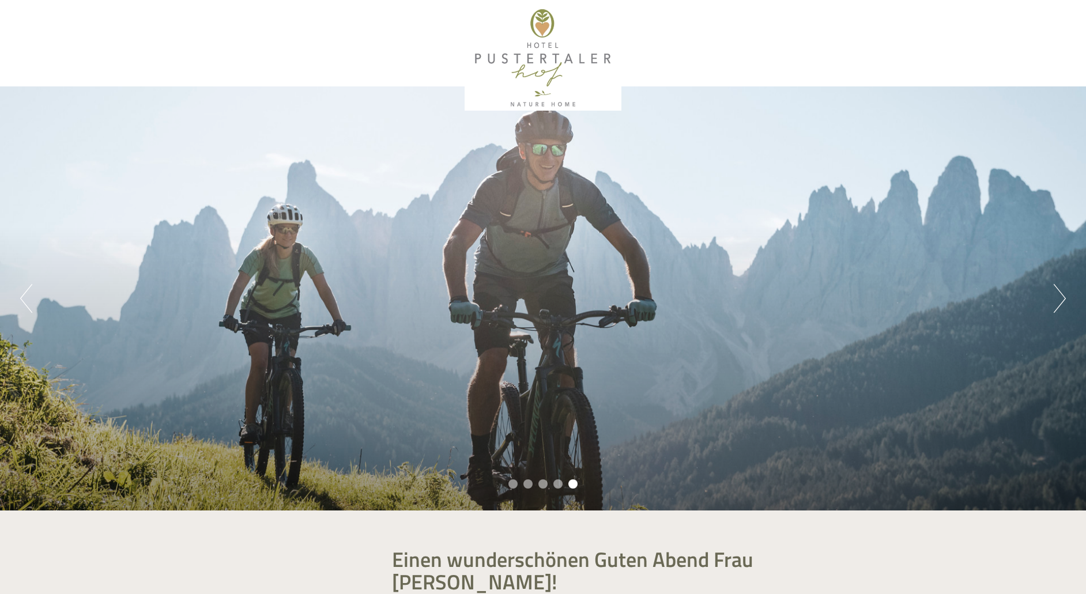
scroll to position [0, 0]
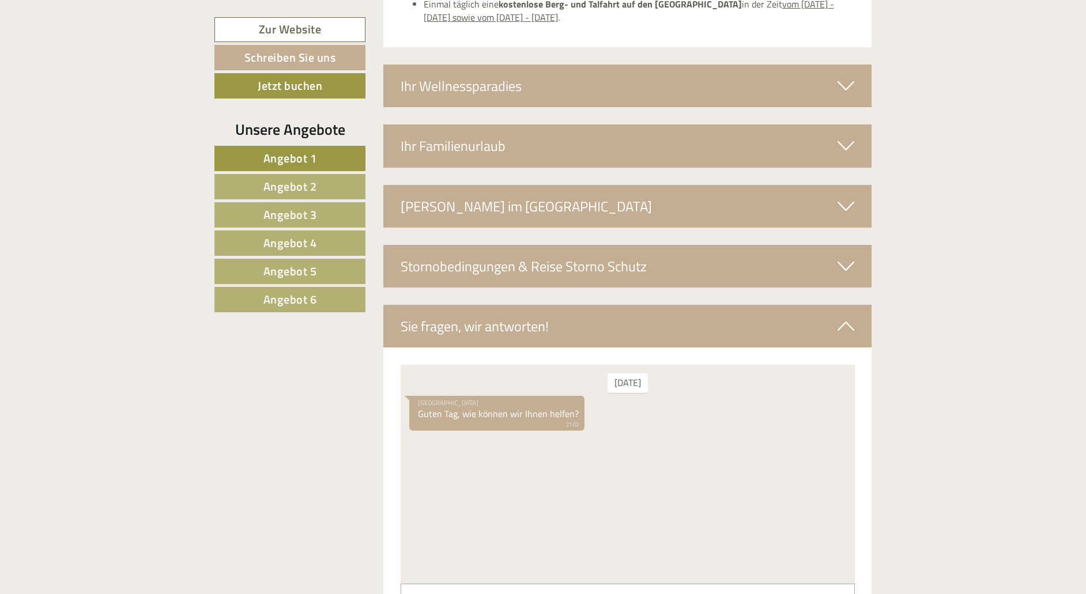
scroll to position [4215, 0]
click at [295, 187] on span "Angebot 2" at bounding box center [291, 187] width 54 height 18
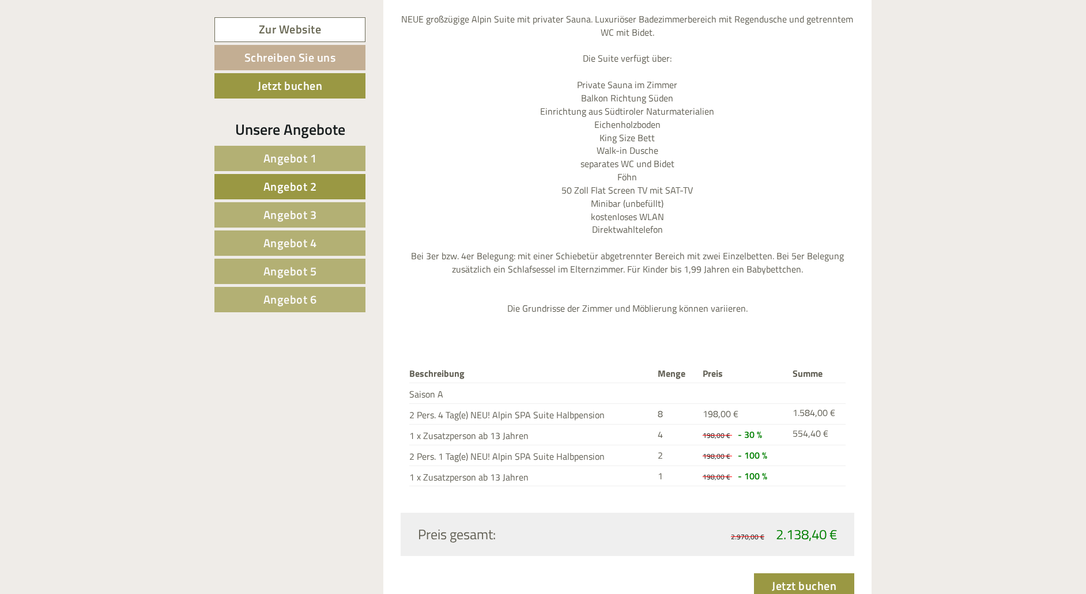
scroll to position [1179, 0]
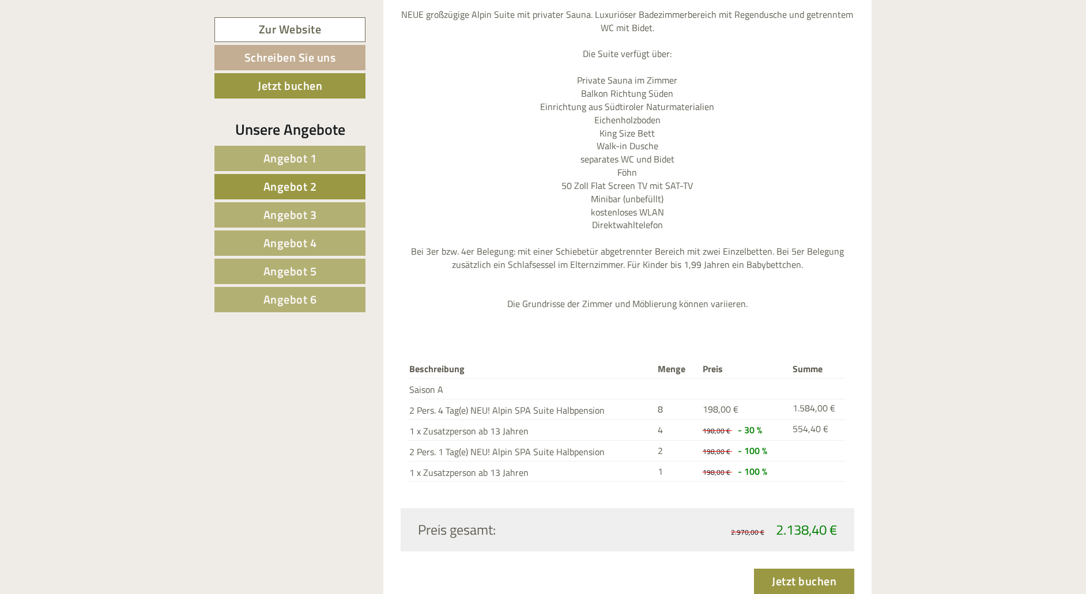
click at [306, 213] on span "Angebot 3" at bounding box center [291, 215] width 54 height 18
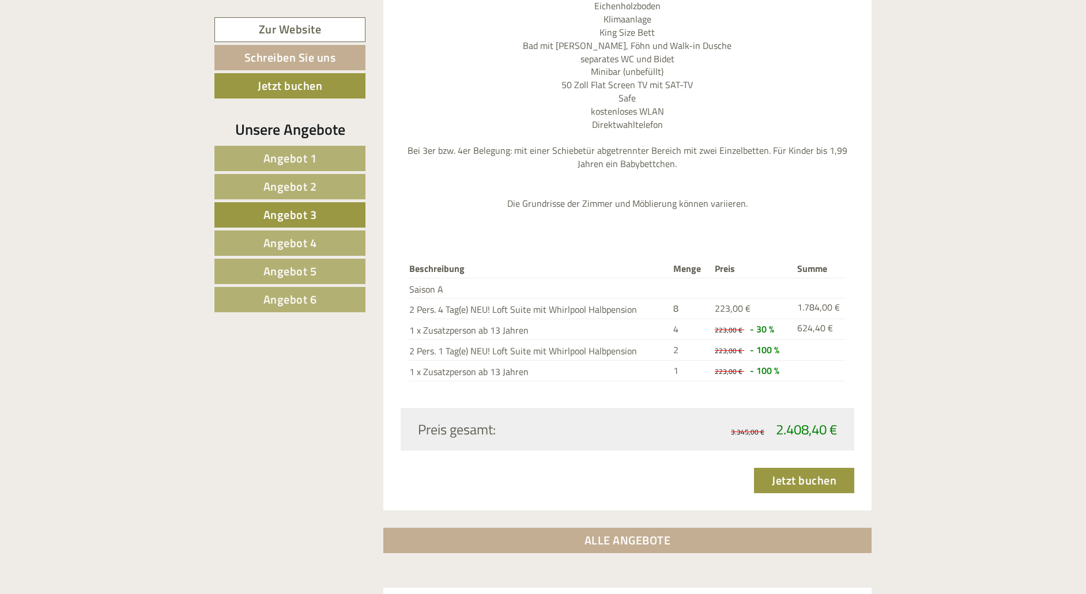
click at [292, 241] on span "Angebot 4" at bounding box center [291, 243] width 54 height 18
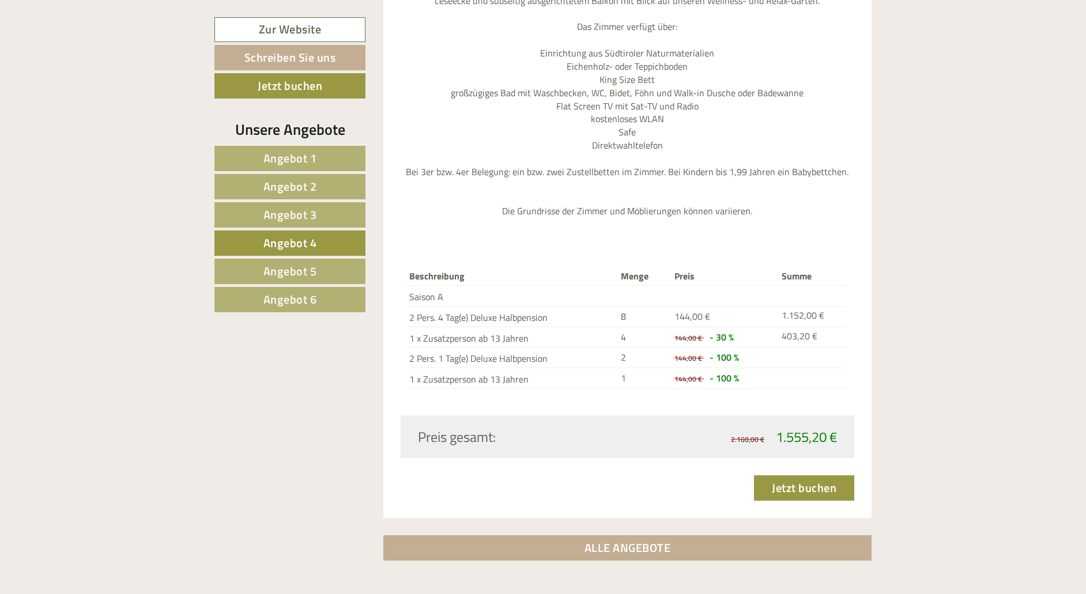
click at [315, 270] on span "Angebot 5" at bounding box center [291, 271] width 54 height 18
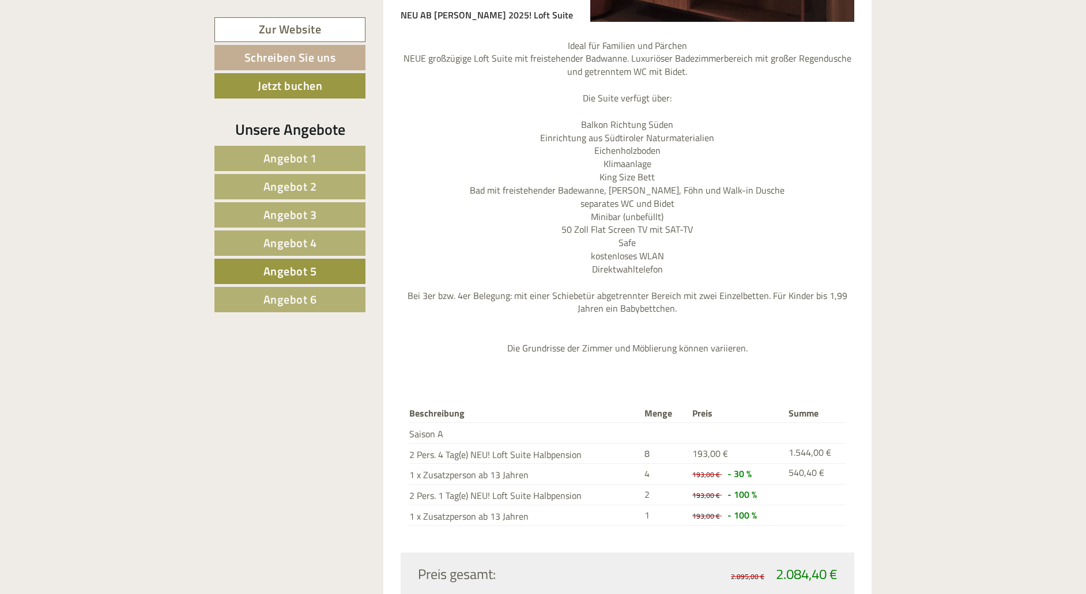
scroll to position [1167, 0]
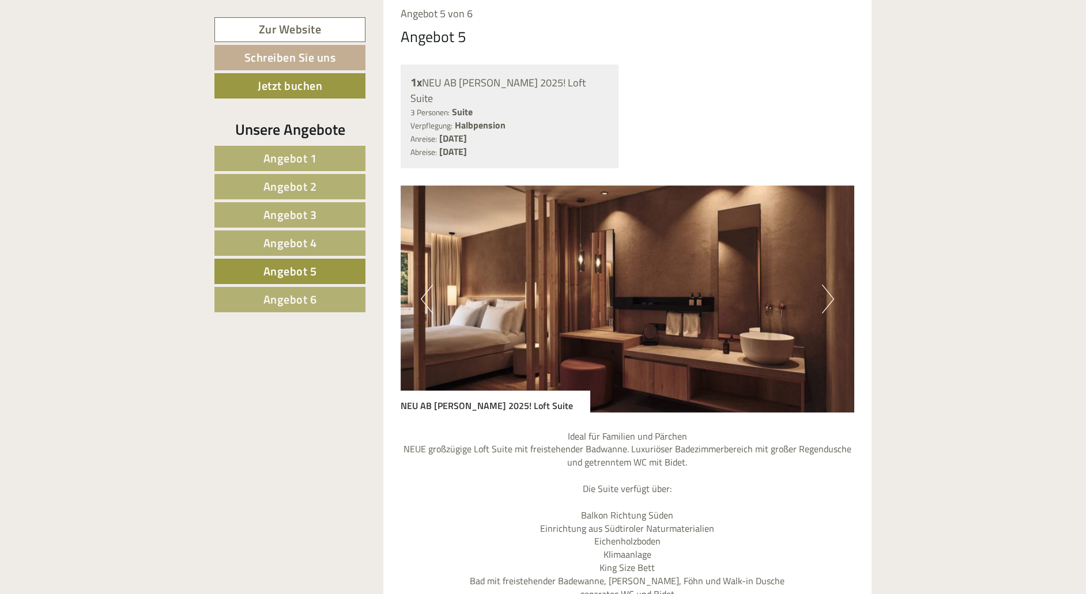
click at [314, 302] on span "Angebot 6" at bounding box center [291, 300] width 54 height 18
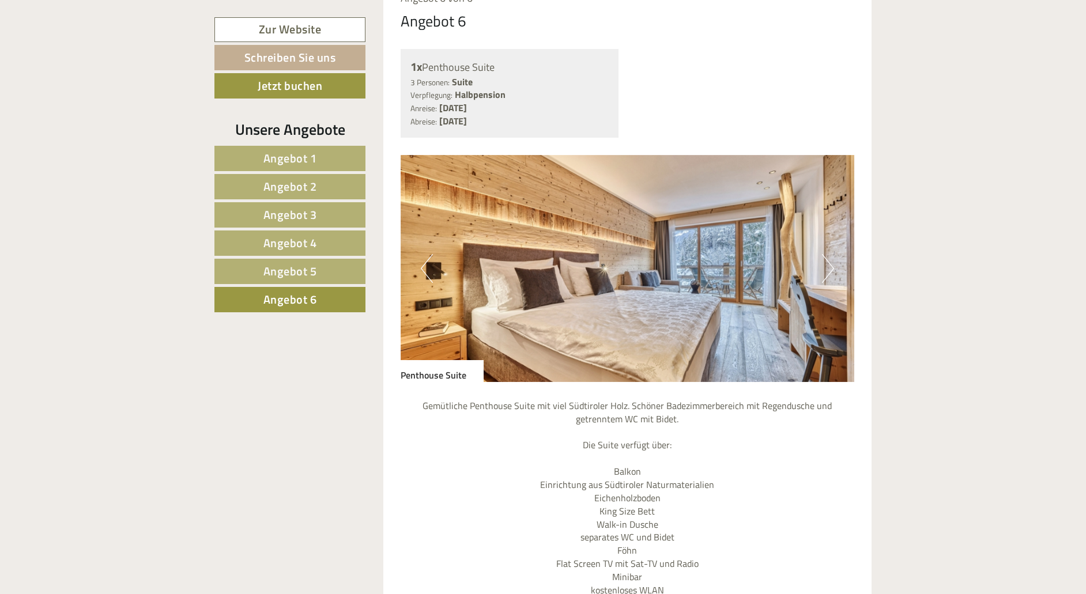
scroll to position [785, 0]
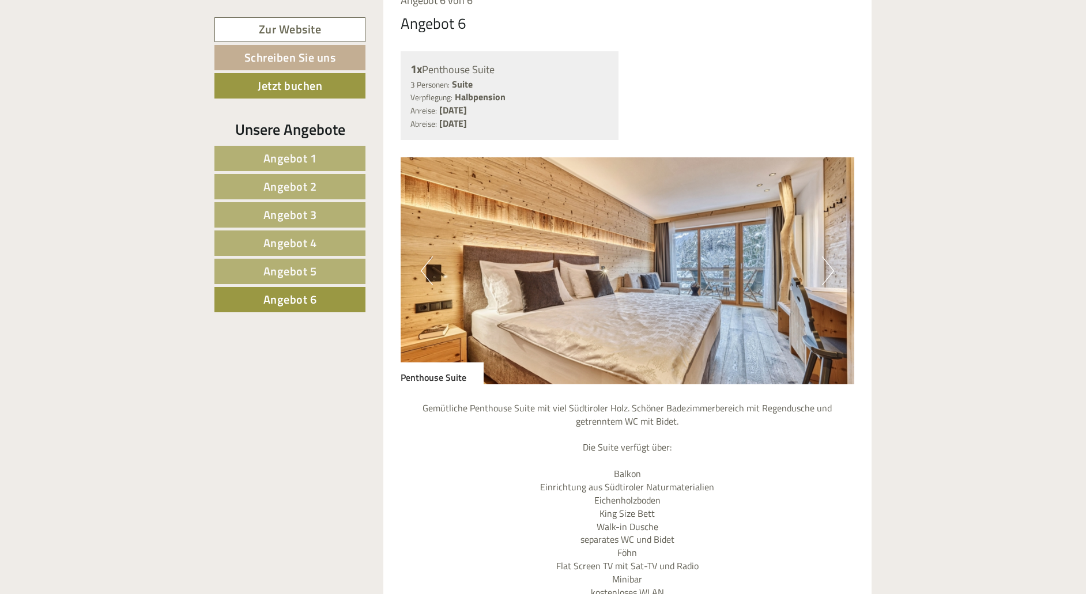
click at [706, 275] on img at bounding box center [628, 270] width 454 height 227
click at [829, 257] on button "Next" at bounding box center [828, 271] width 12 height 29
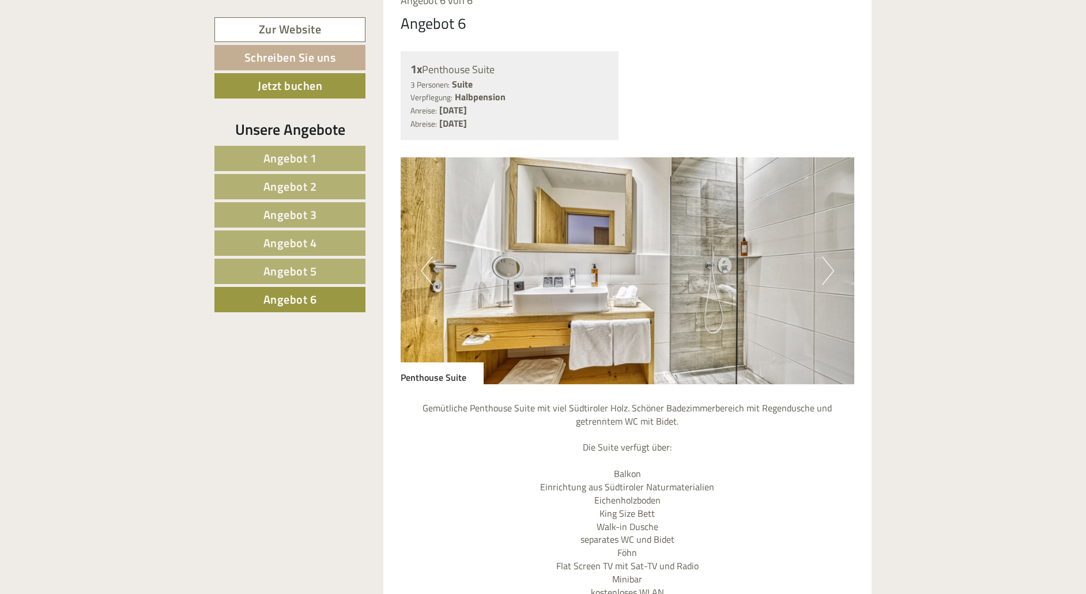
click at [829, 257] on button "Next" at bounding box center [828, 271] width 12 height 29
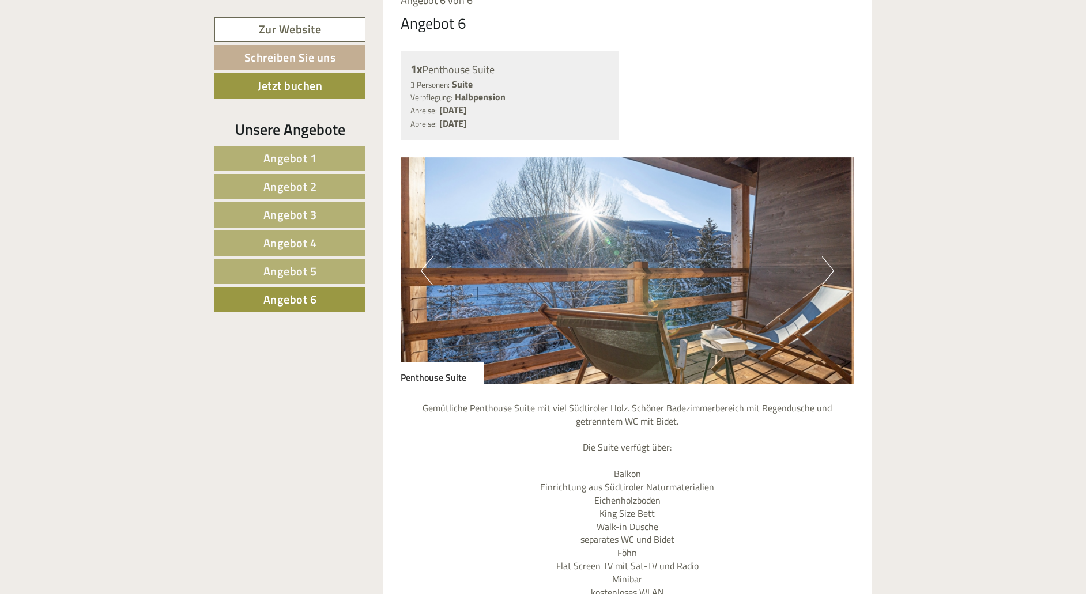
click at [829, 257] on button "Next" at bounding box center [828, 271] width 12 height 29
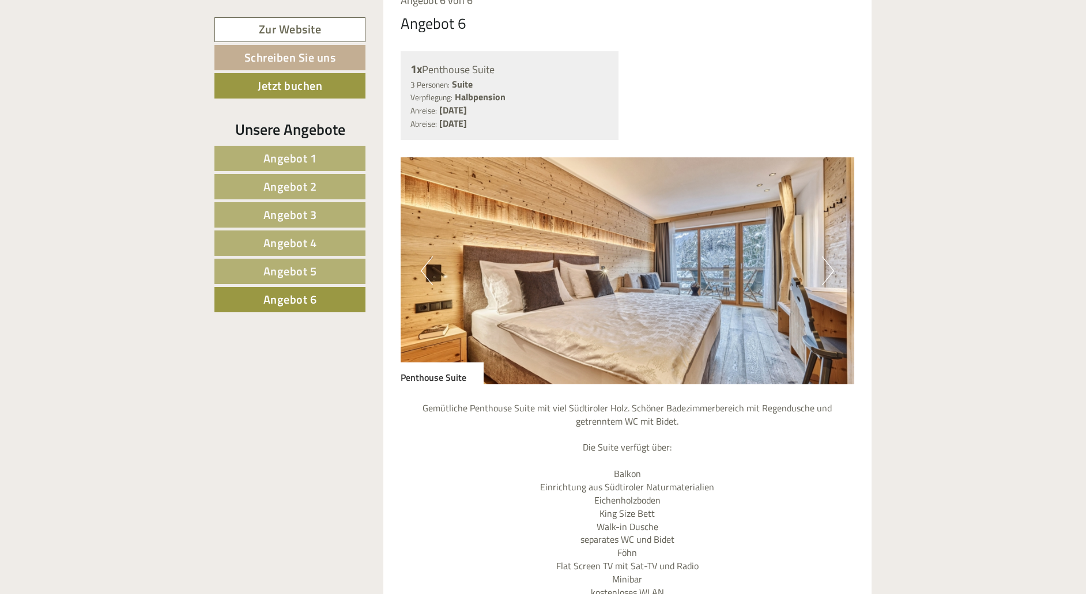
click at [829, 257] on button "Next" at bounding box center [828, 271] width 12 height 29
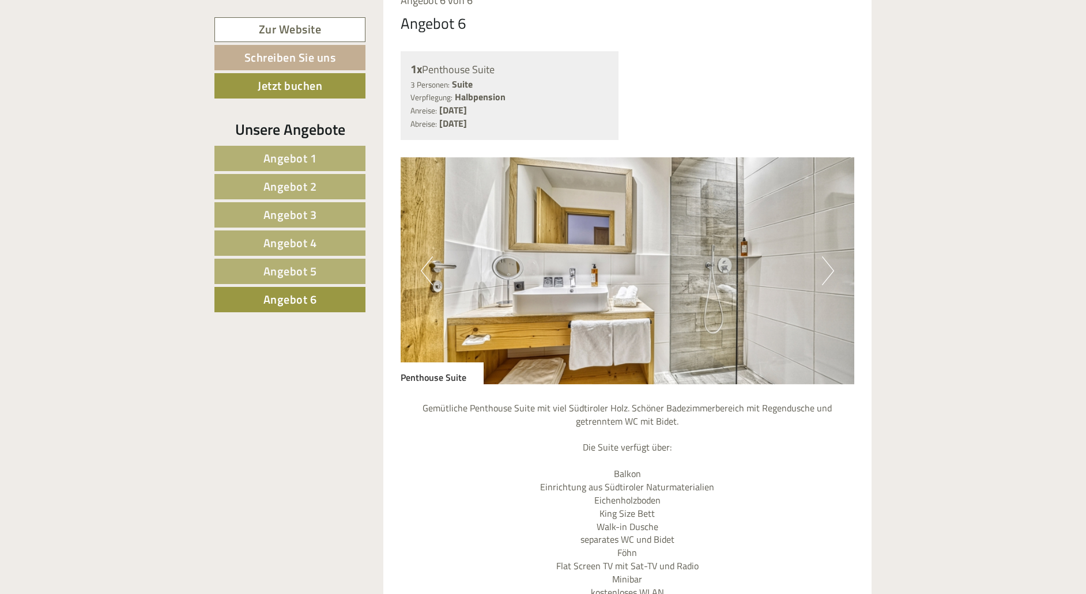
click at [829, 257] on button "Next" at bounding box center [828, 271] width 12 height 29
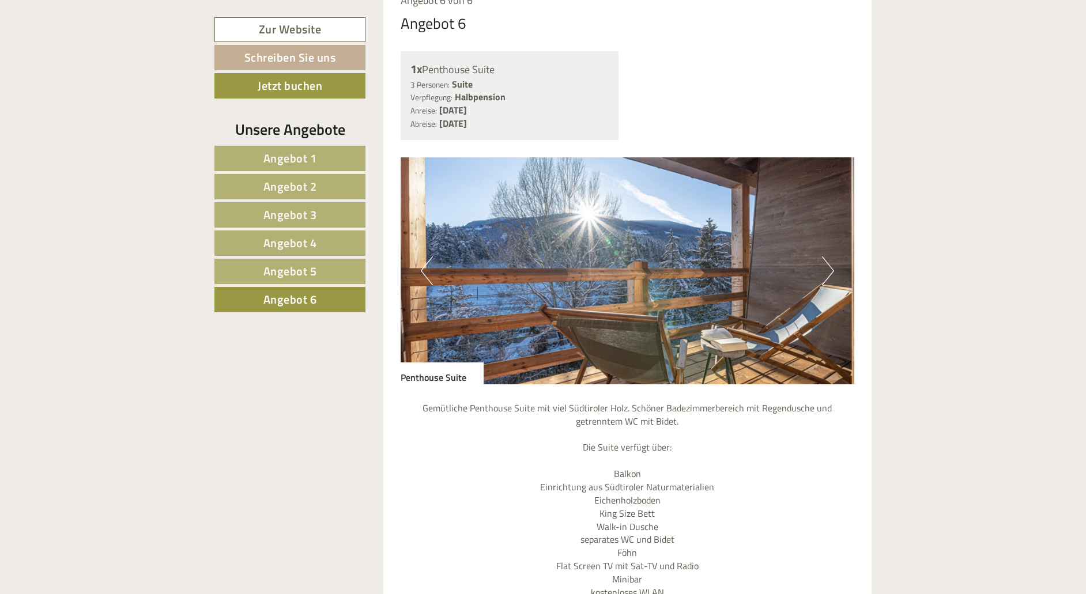
click at [829, 257] on button "Next" at bounding box center [828, 271] width 12 height 29
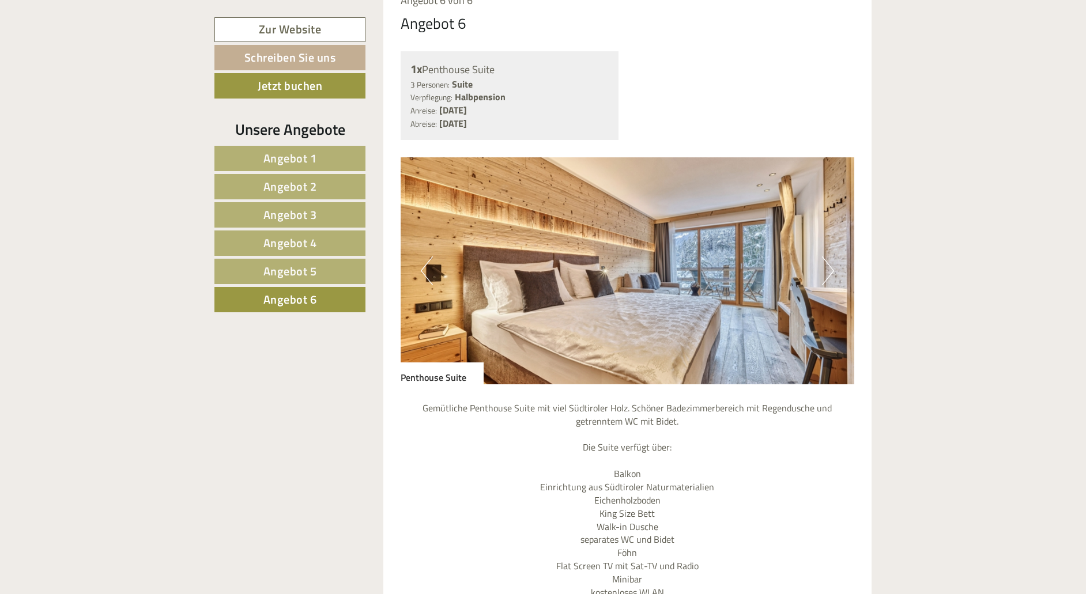
click at [829, 257] on button "Next" at bounding box center [828, 271] width 12 height 29
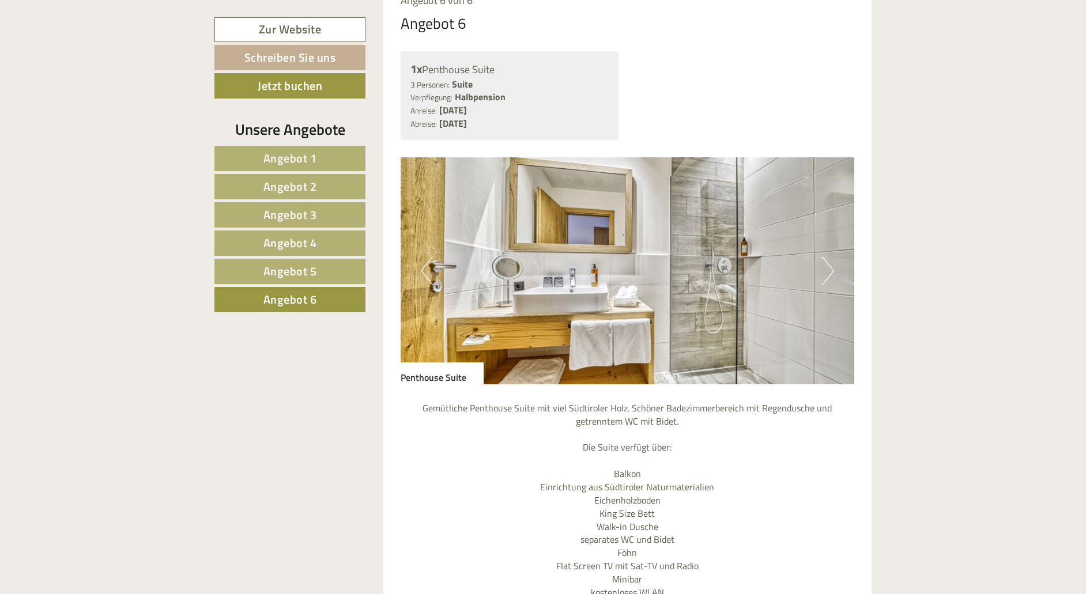
click at [297, 160] on span "Angebot 1" at bounding box center [291, 158] width 54 height 18
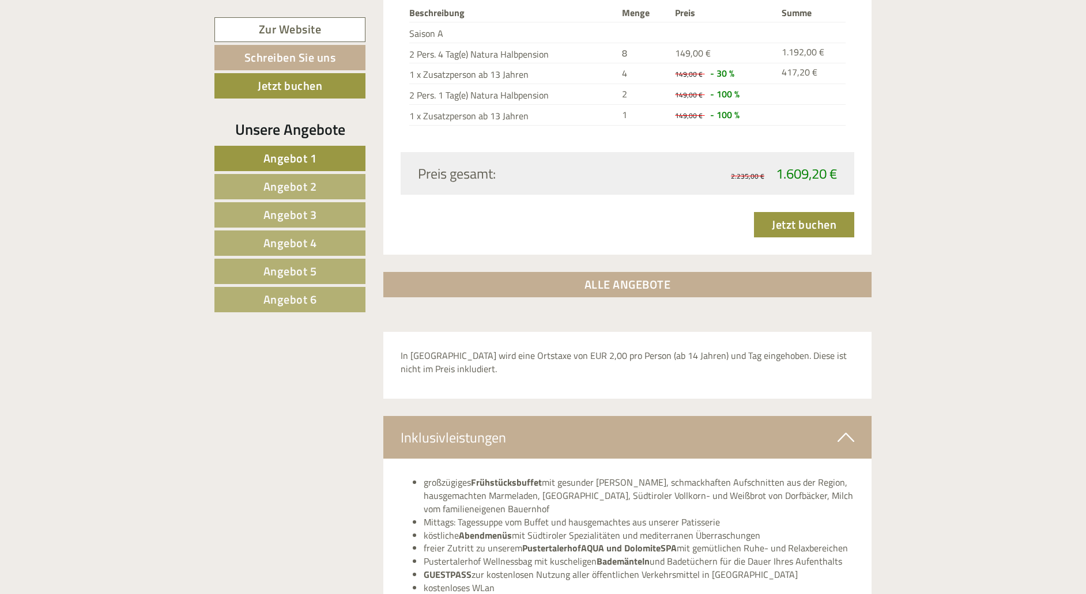
scroll to position [1503, 0]
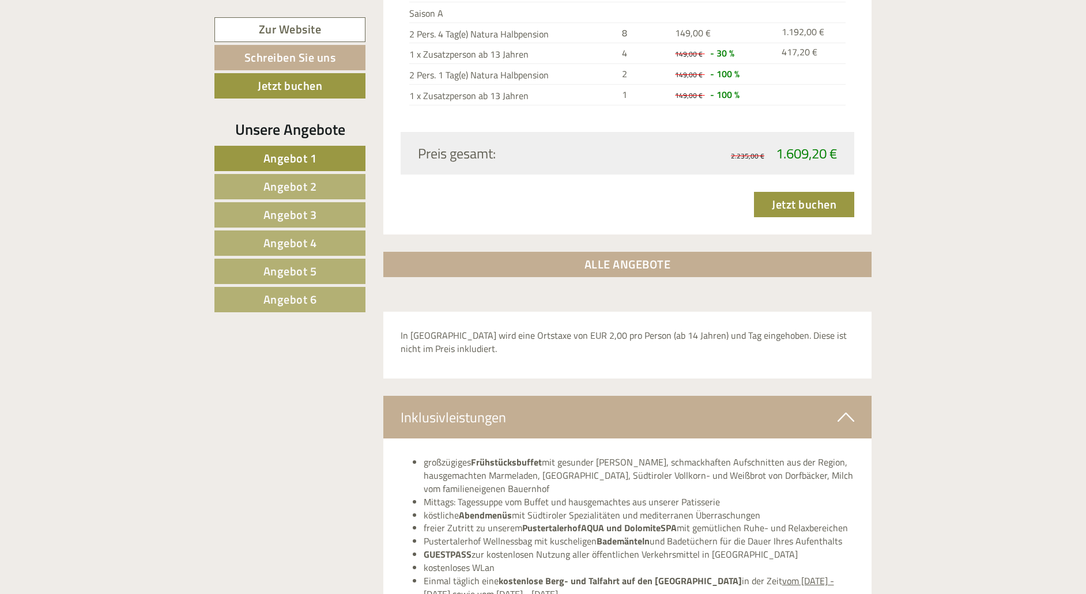
click at [307, 185] on span "Angebot 2" at bounding box center [291, 187] width 54 height 18
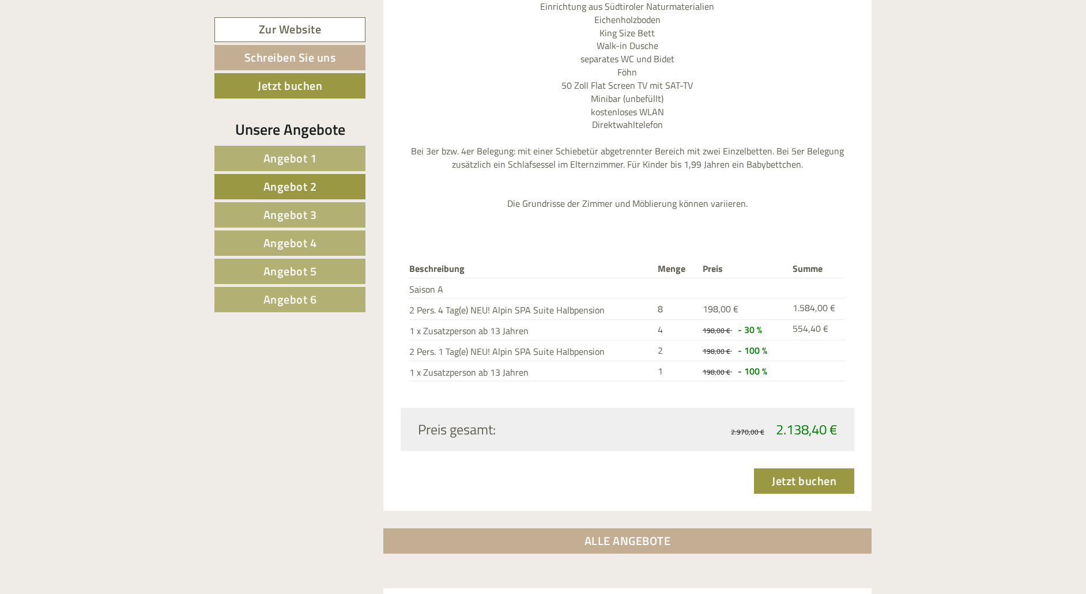
scroll to position [1279, 0]
click at [317, 219] on link "Angebot 3" at bounding box center [289, 214] width 151 height 25
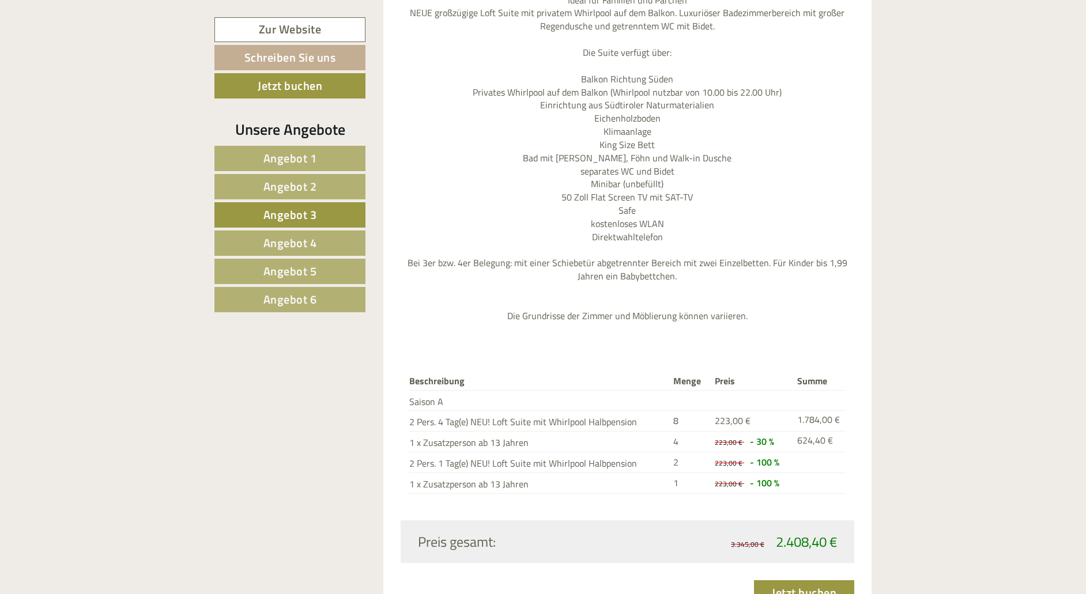
scroll to position [1209, 0]
click at [312, 244] on span "Angebot 4" at bounding box center [291, 243] width 54 height 18
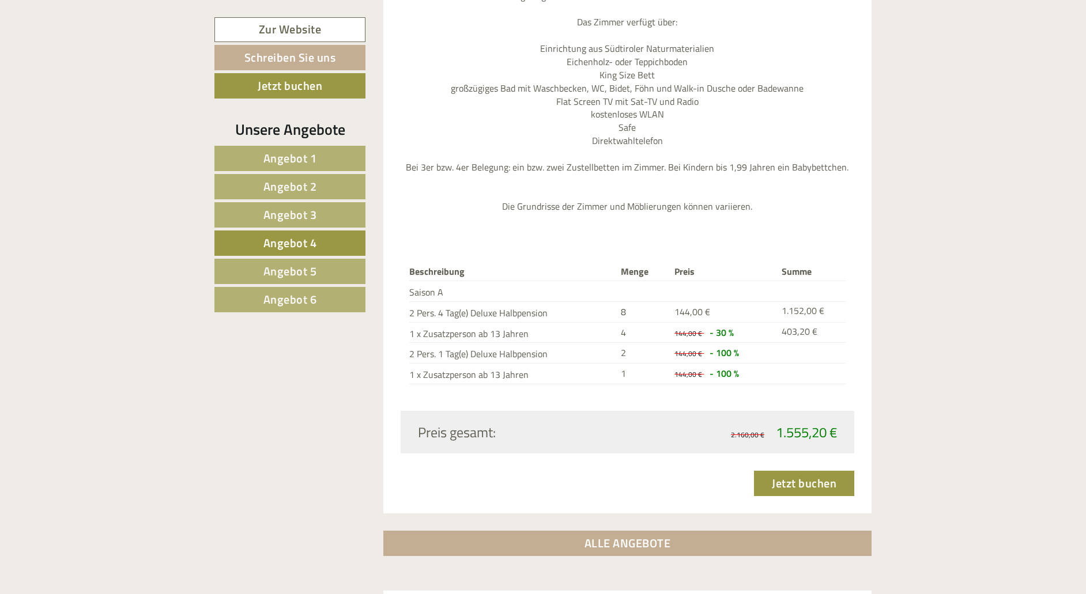
scroll to position [1226, 0]
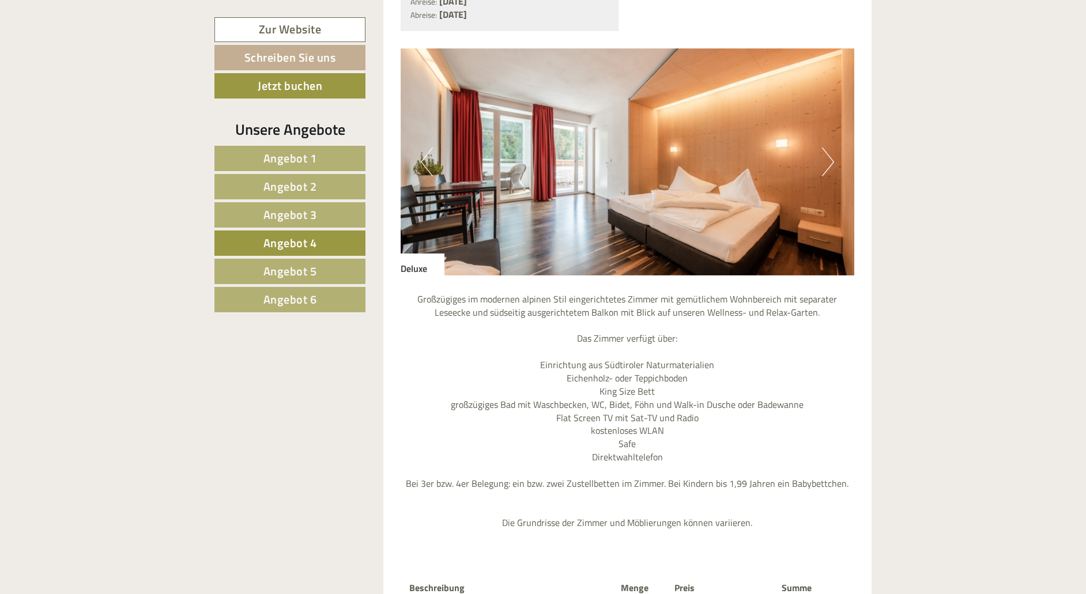
click at [277, 273] on span "Angebot 5" at bounding box center [291, 271] width 54 height 18
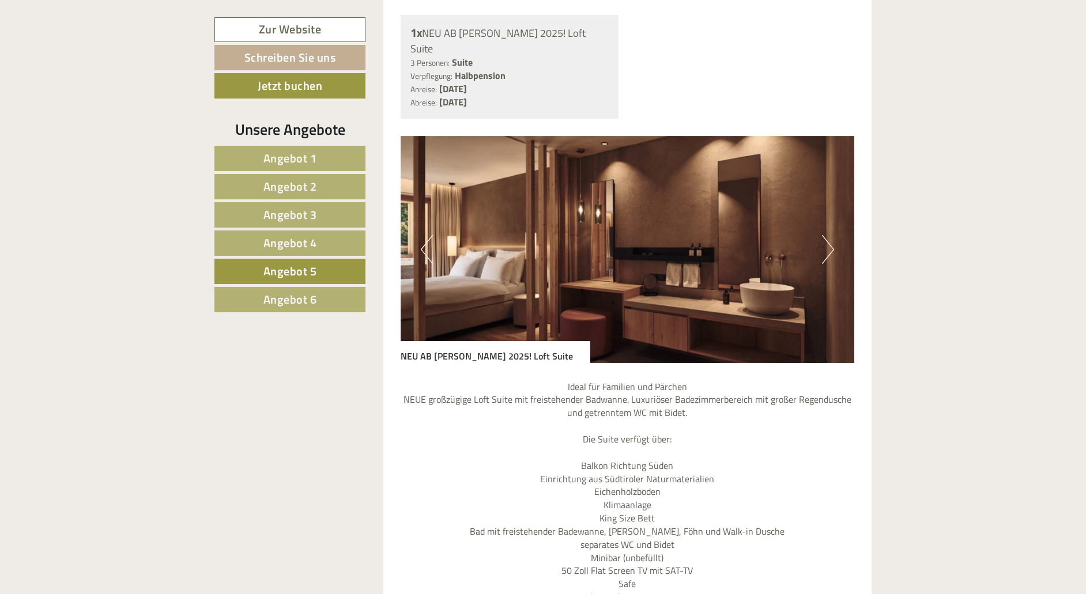
scroll to position [819, 0]
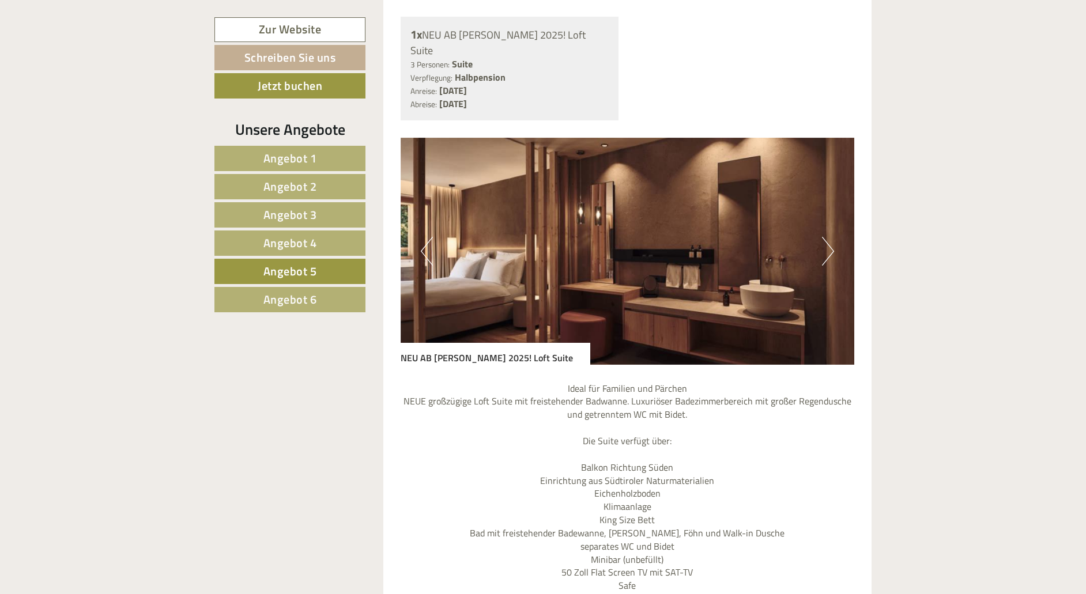
click at [651, 213] on img at bounding box center [628, 251] width 454 height 227
click at [825, 237] on button "Next" at bounding box center [828, 251] width 12 height 29
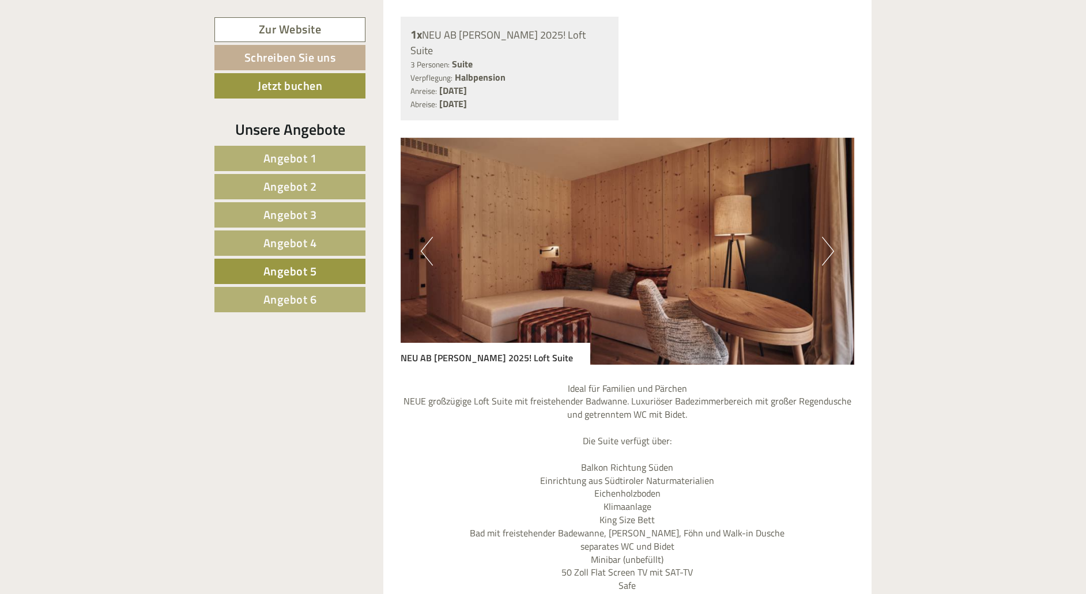
click at [825, 237] on button "Next" at bounding box center [828, 251] width 12 height 29
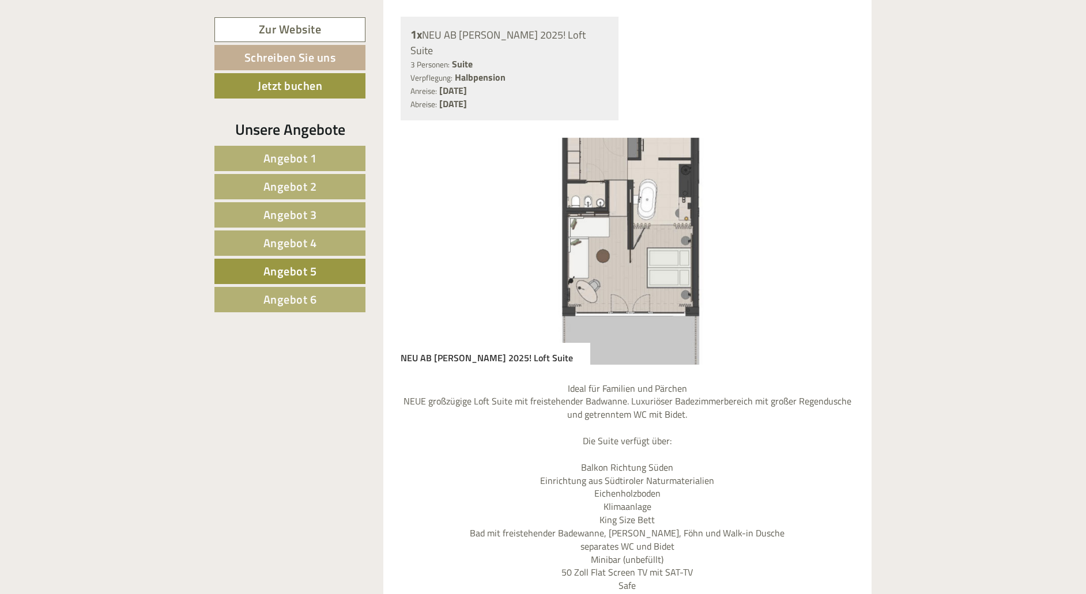
click at [825, 237] on button "Next" at bounding box center [828, 251] width 12 height 29
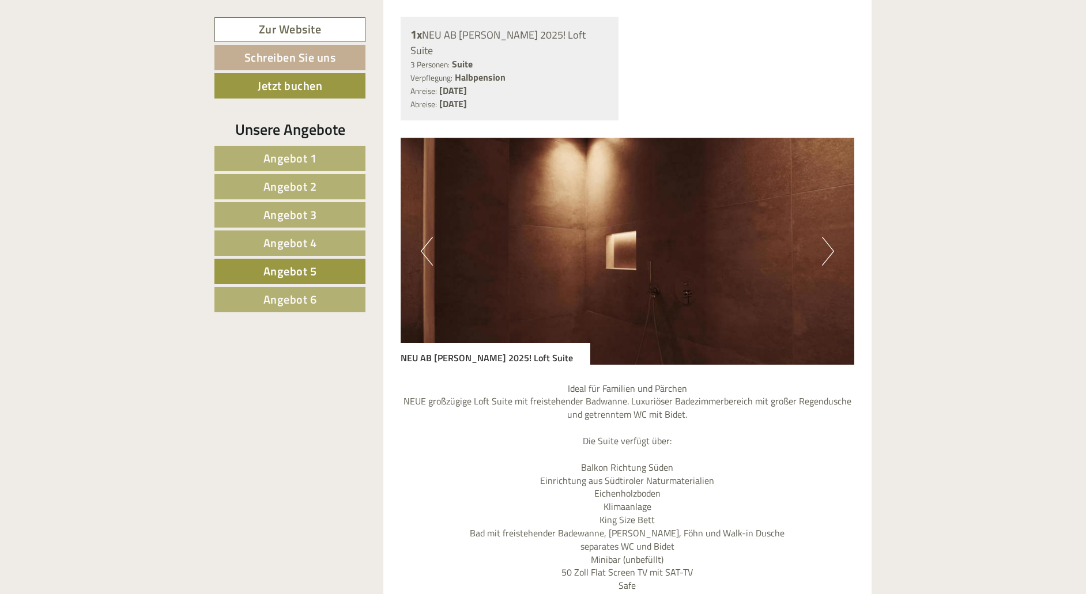
click at [825, 237] on button "Next" at bounding box center [828, 251] width 12 height 29
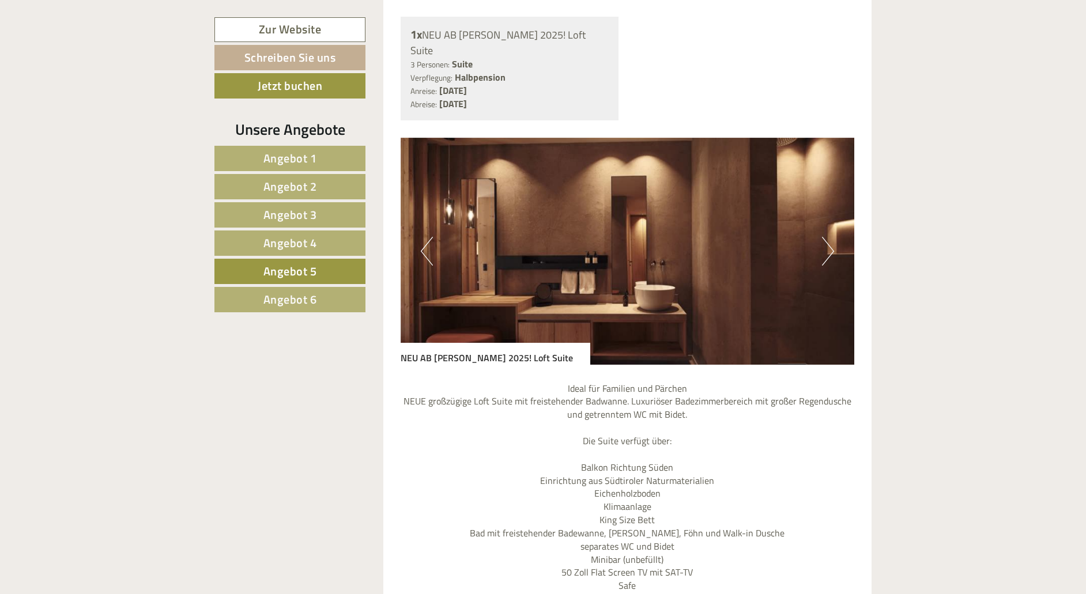
click at [825, 237] on button "Next" at bounding box center [828, 251] width 12 height 29
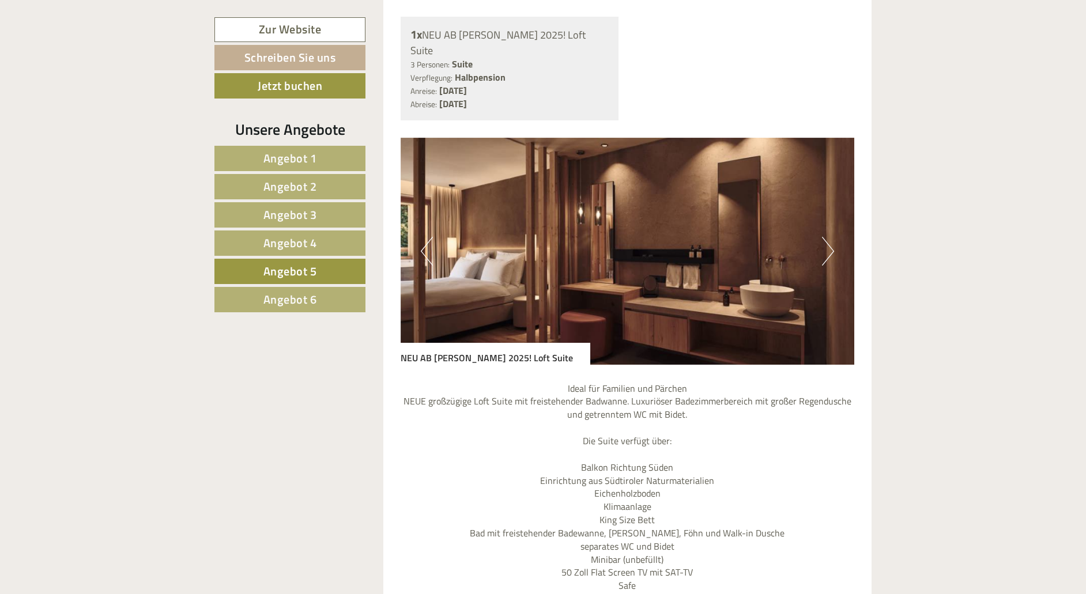
click at [825, 237] on button "Next" at bounding box center [828, 251] width 12 height 29
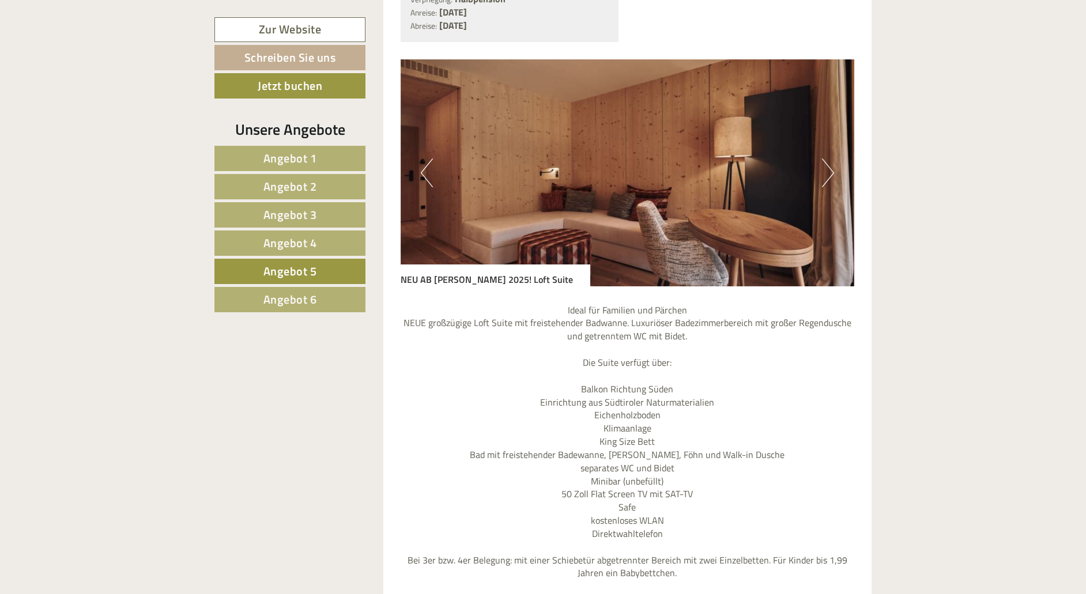
scroll to position [898, 0]
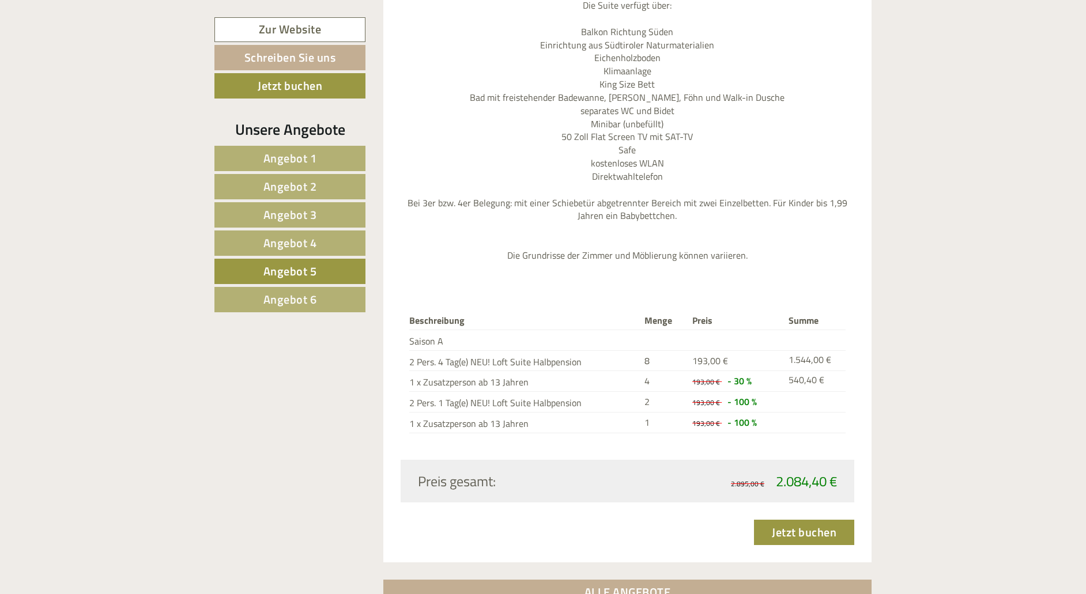
click at [306, 296] on span "Angebot 6" at bounding box center [291, 300] width 54 height 18
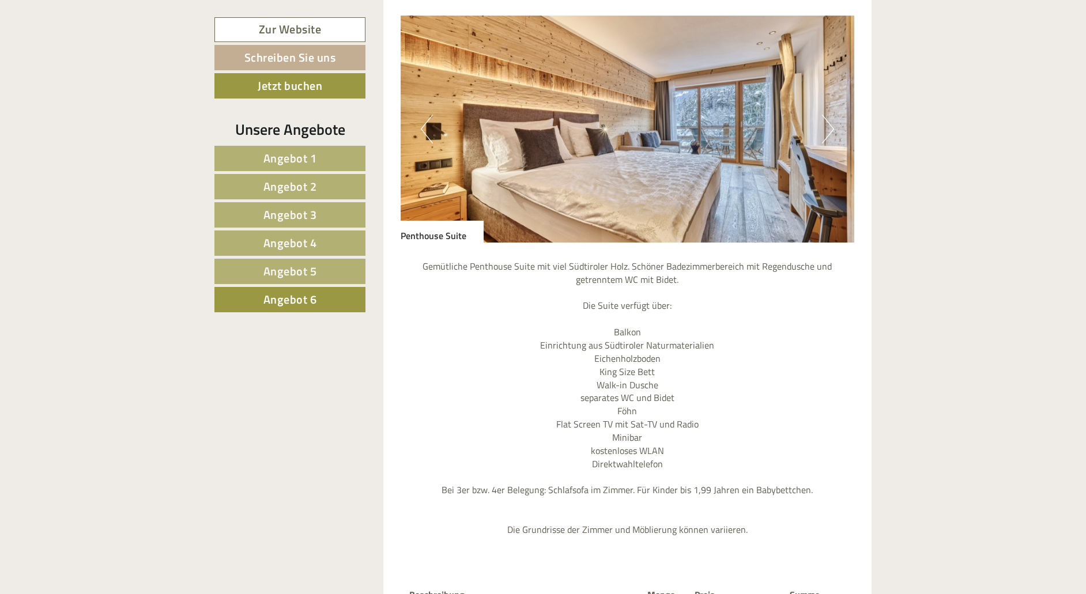
scroll to position [924, 0]
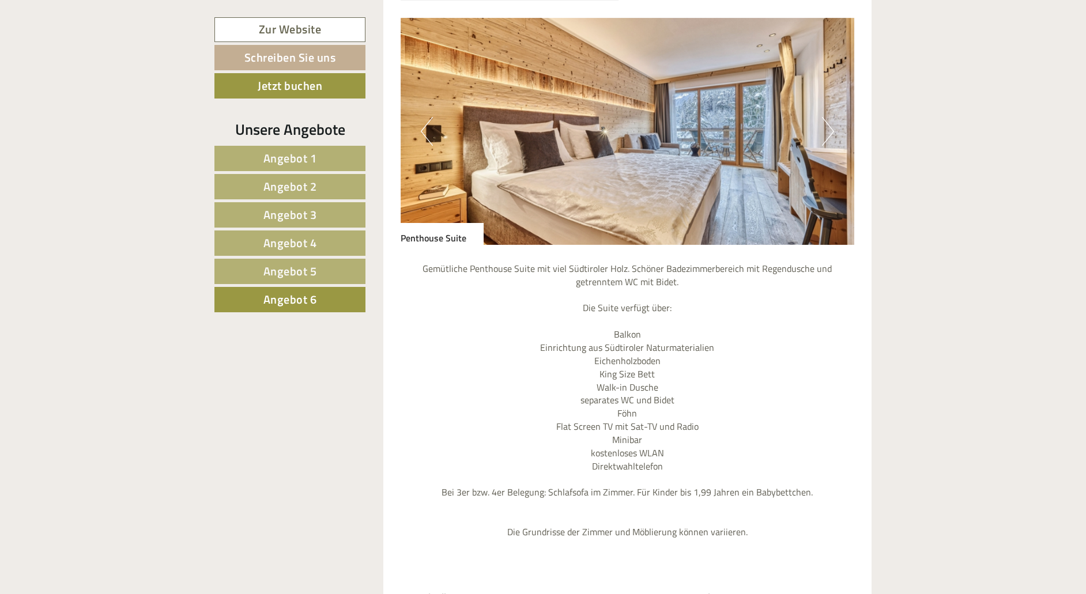
click at [661, 152] on img at bounding box center [628, 131] width 454 height 227
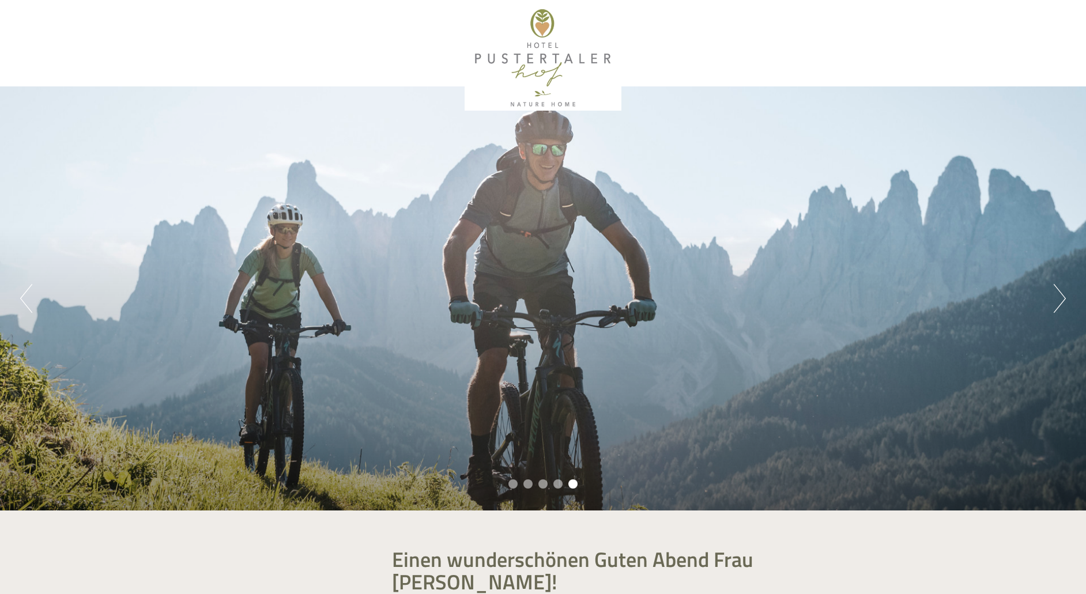
scroll to position [0, 0]
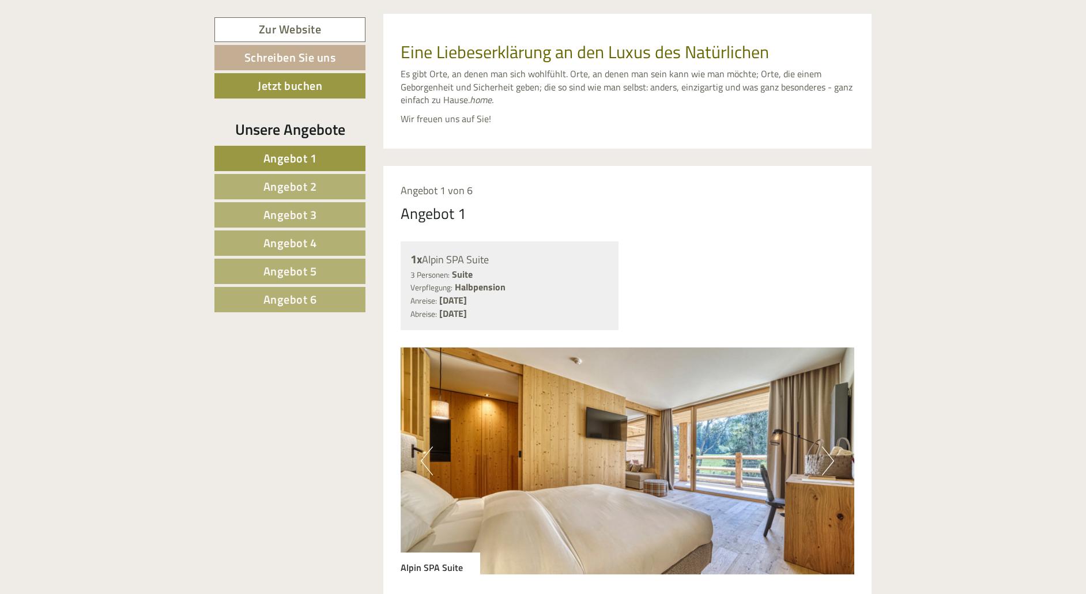
scroll to position [568, 0]
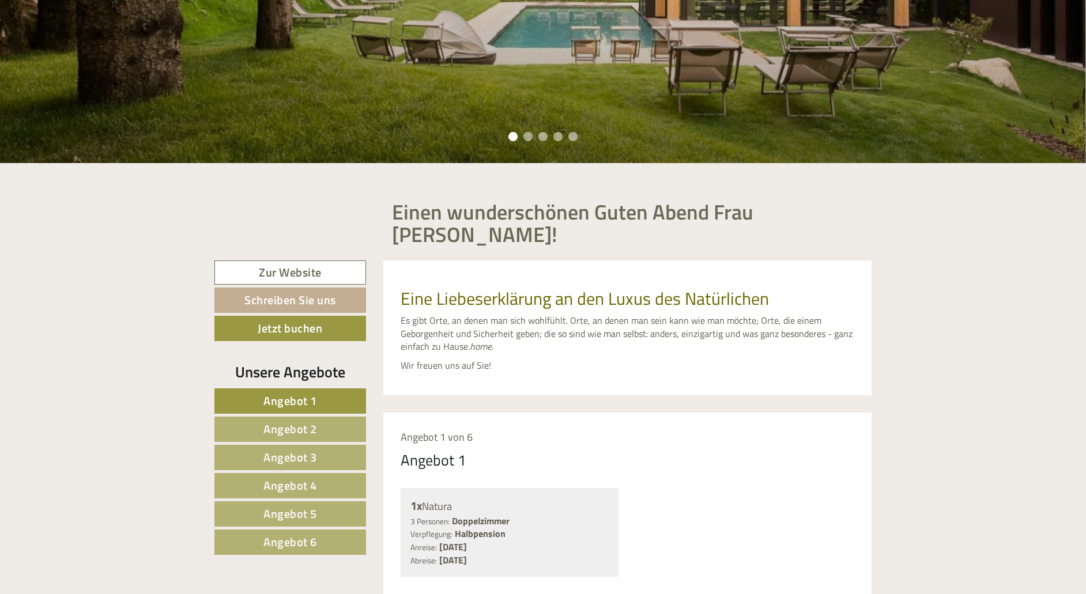
scroll to position [383, 1]
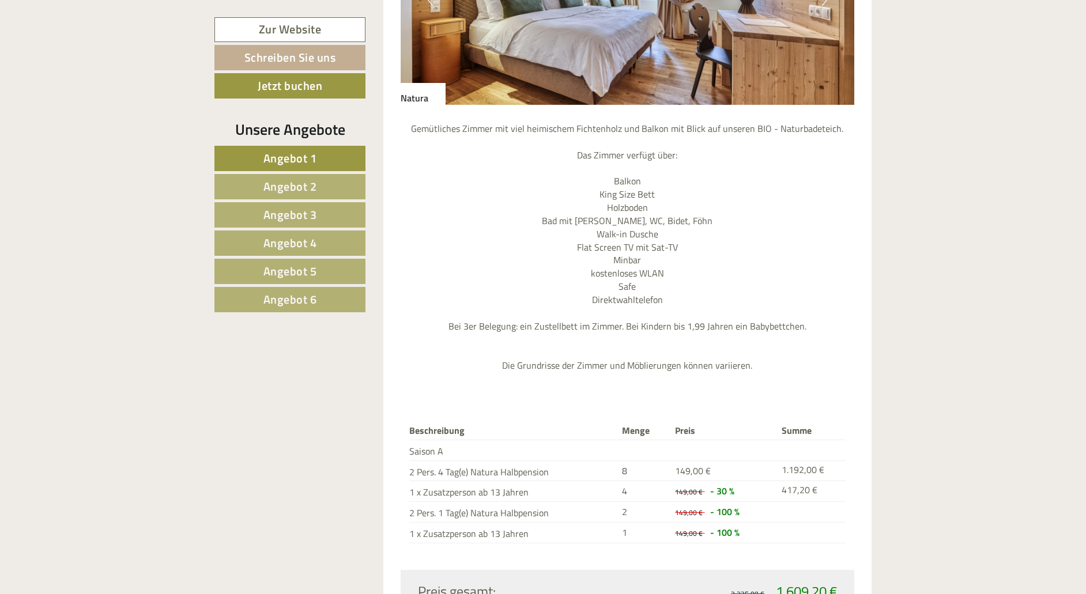
click at [270, 187] on span "Angebot 2" at bounding box center [291, 187] width 54 height 18
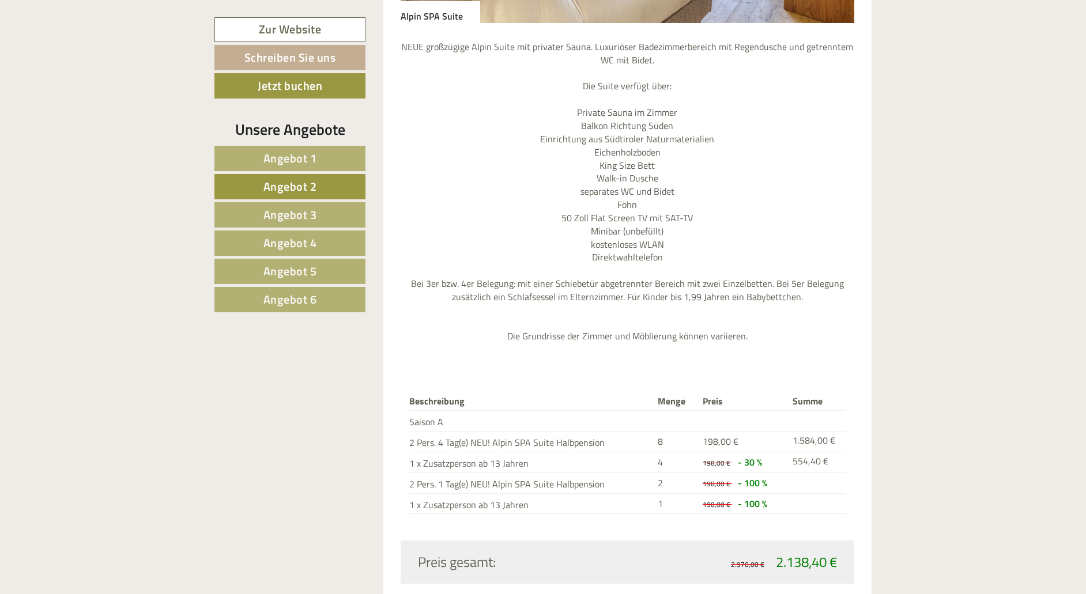
scroll to position [0, 0]
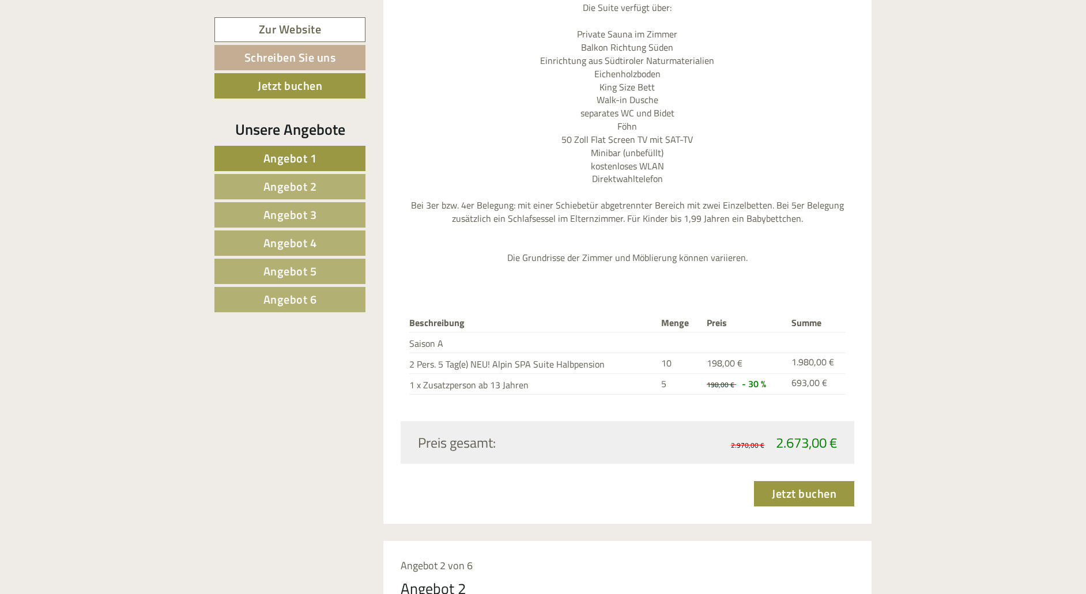
scroll to position [1263, 0]
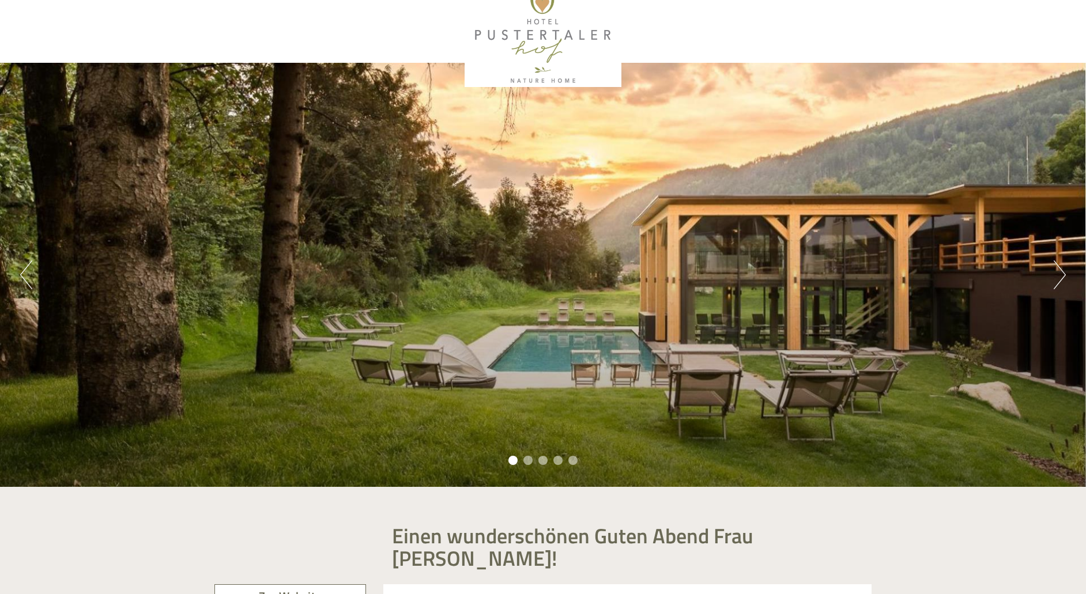
scroll to position [37, 0]
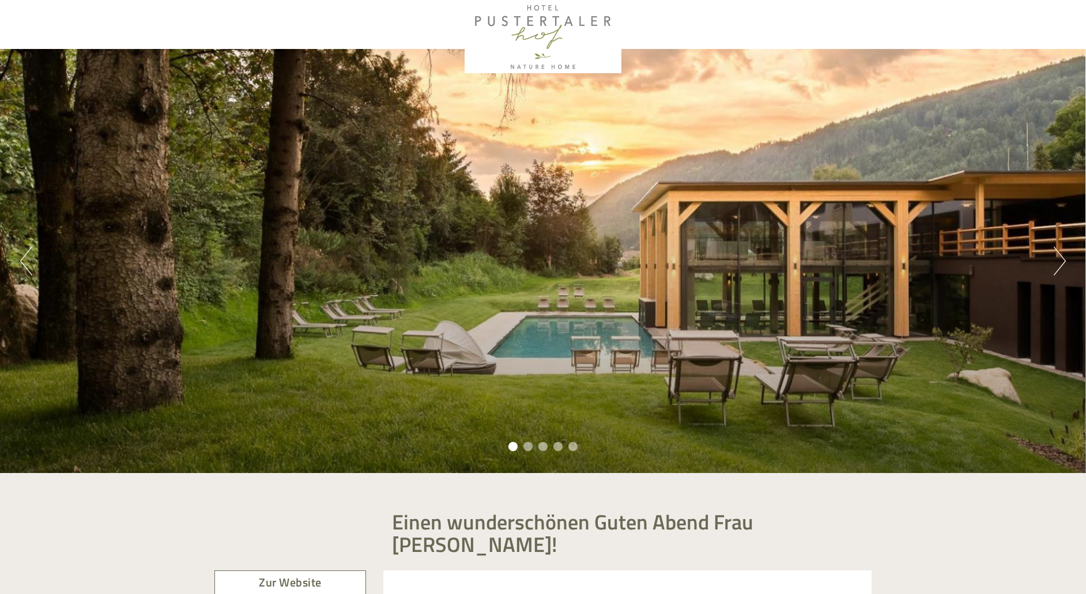
click at [1060, 269] on button "Next" at bounding box center [1060, 261] width 12 height 29
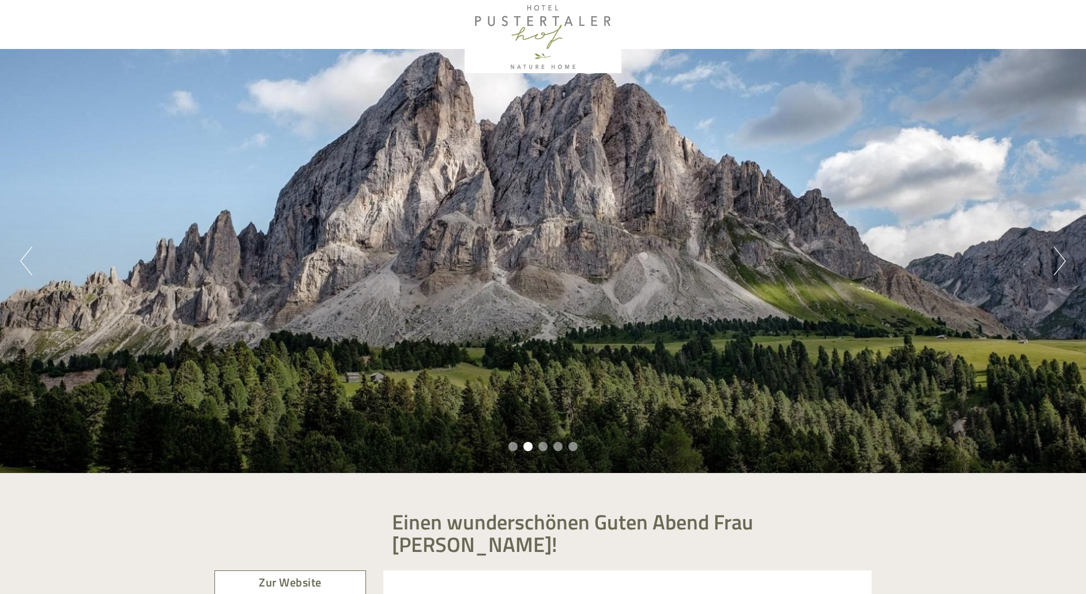
click at [1061, 270] on button "Next" at bounding box center [1060, 261] width 12 height 29
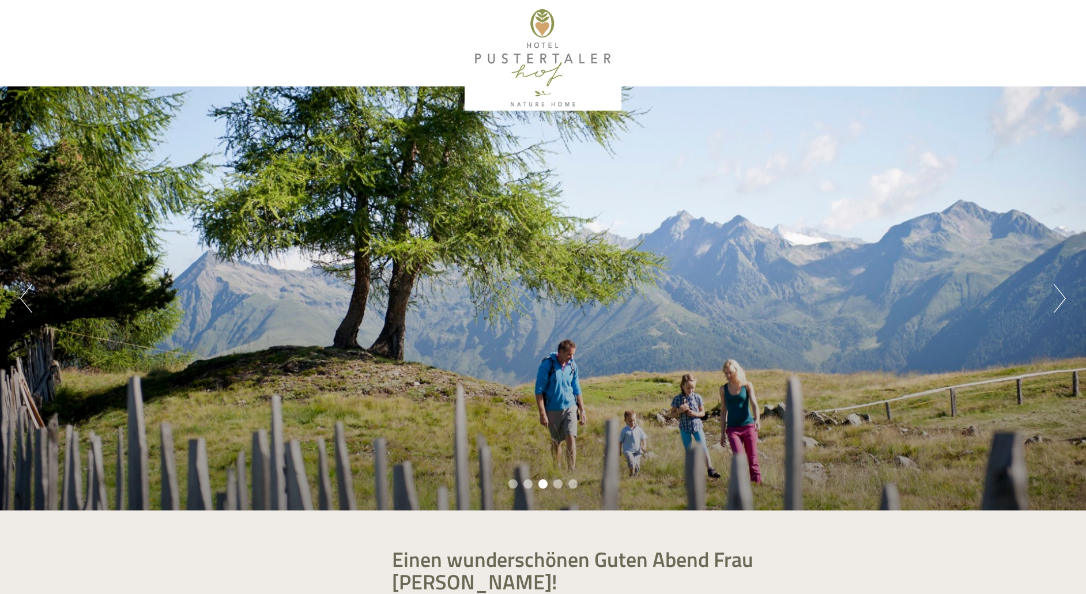
scroll to position [0, 0]
